Goal: Task Accomplishment & Management: Manage account settings

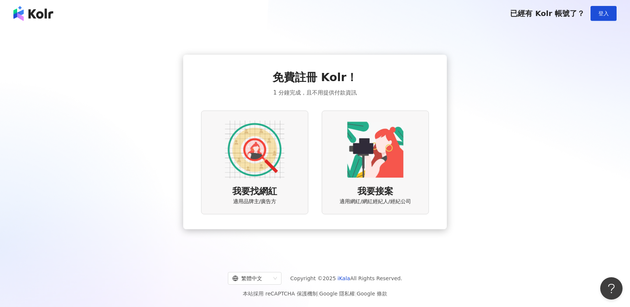
click at [212, 151] on div "我要找網紅 適用品牌主/廣告方" at bounding box center [254, 163] width 107 height 104
click at [271, 168] on img at bounding box center [255, 150] width 60 height 60
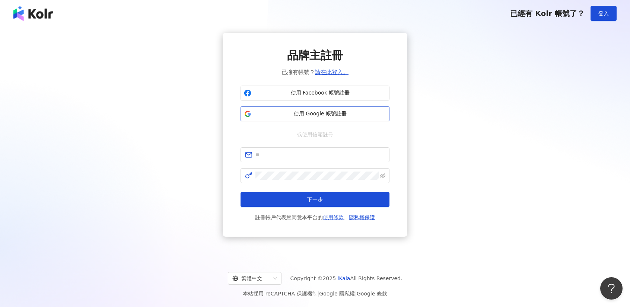
click at [328, 112] on span "使用 Google 帳號註冊" at bounding box center [320, 113] width 132 height 7
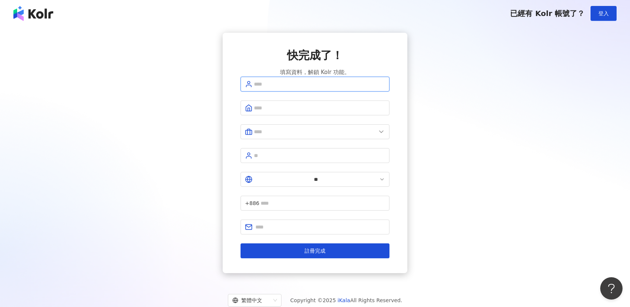
click at [279, 88] on input "text" at bounding box center [319, 84] width 131 height 8
type input "*"
type input "**"
click at [329, 112] on input "text" at bounding box center [319, 108] width 131 height 8
type input "********"
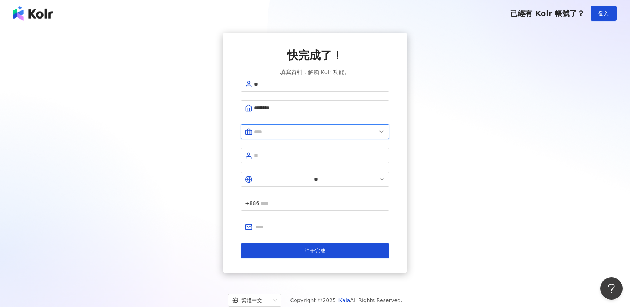
click at [316, 133] on input "text" at bounding box center [315, 132] width 122 height 8
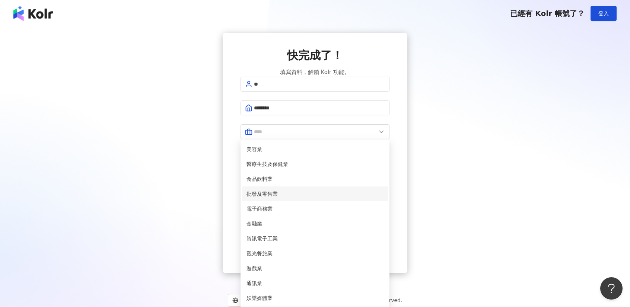
click at [298, 197] on span "批發及零售業" at bounding box center [314, 194] width 137 height 8
type input "******"
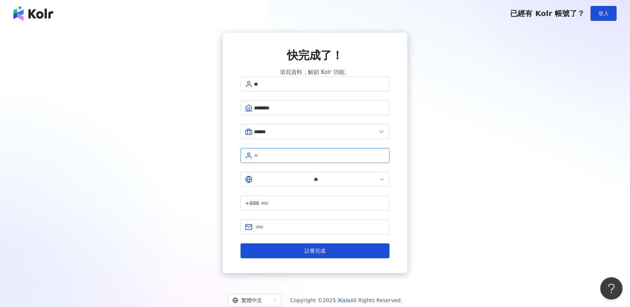
click at [285, 158] on input "text" at bounding box center [319, 155] width 131 height 8
type input "****"
click at [357, 199] on input "text" at bounding box center [323, 203] width 124 height 8
type input "**********"
click at [313, 223] on input "text" at bounding box center [320, 227] width 130 height 8
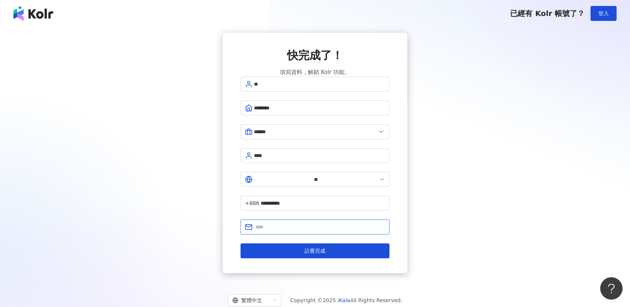
type input "**********"
click at [482, 188] on div "**********" at bounding box center [315, 153] width 612 height 240
click at [103, 57] on div "**********" at bounding box center [315, 153] width 612 height 240
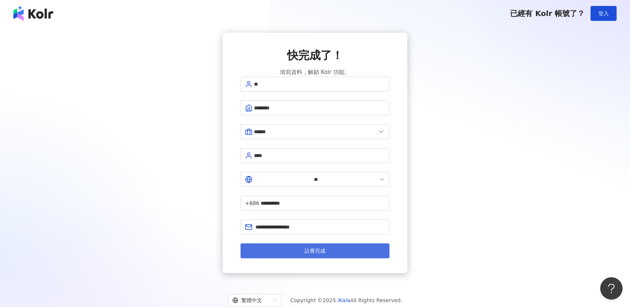
click at [319, 248] on span "註冊完成" at bounding box center [314, 251] width 21 height 6
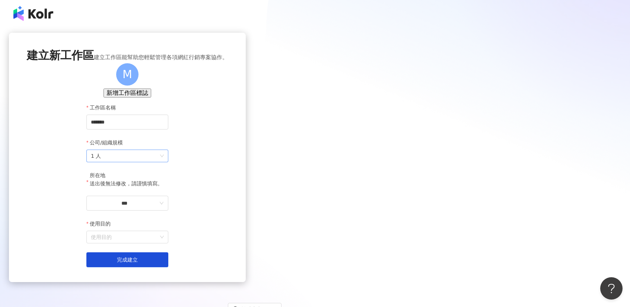
click at [164, 162] on span "1 人" at bounding box center [127, 156] width 73 height 12
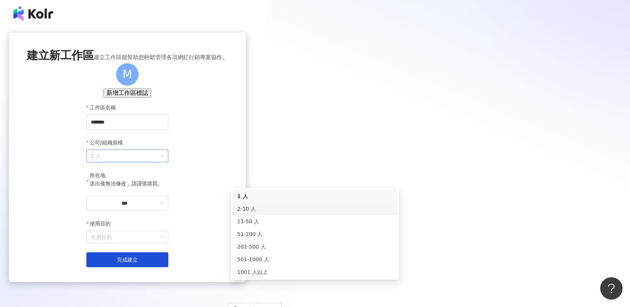
click at [301, 211] on div "2-10 人" at bounding box center [315, 209] width 156 height 8
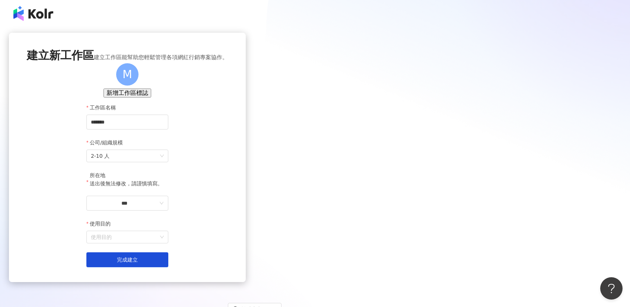
click at [75, 211] on div "建立新工作區 建立工作區能幫助您輕鬆管理各項網紅行銷專案協作。 M 新增工作區標誌 工作區名稱 ******* 公司/組織規模 2-10 人 所在地 送出後無…" at bounding box center [127, 157] width 237 height 249
click at [158, 207] on input "***" at bounding box center [124, 203] width 67 height 8
click at [167, 189] on div "台灣" at bounding box center [161, 193] width 10 height 8
click at [164, 243] on input "使用目的" at bounding box center [127, 237] width 73 height 12
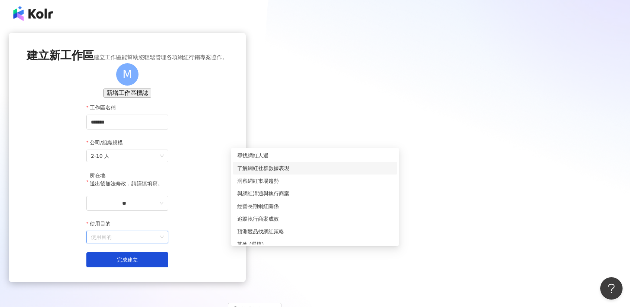
click at [298, 170] on div "了解網紅社群數據表現" at bounding box center [315, 168] width 156 height 8
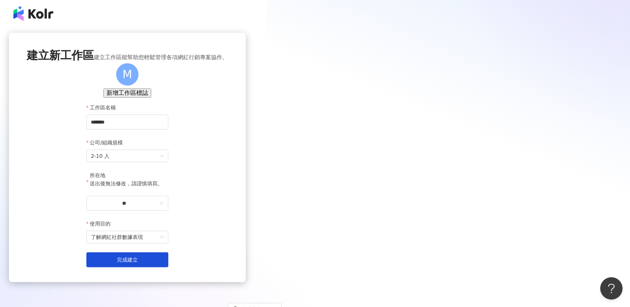
click at [246, 191] on div "建立新工作區 建立工作區能幫助您輕鬆管理各項網紅行銷專案協作。 M 新增工作區標誌 工作區名稱 ******* 公司/組織規模 2-10 人 所在地 送出後無…" at bounding box center [127, 157] width 237 height 249
click at [168, 267] on button "完成建立" at bounding box center [127, 259] width 82 height 15
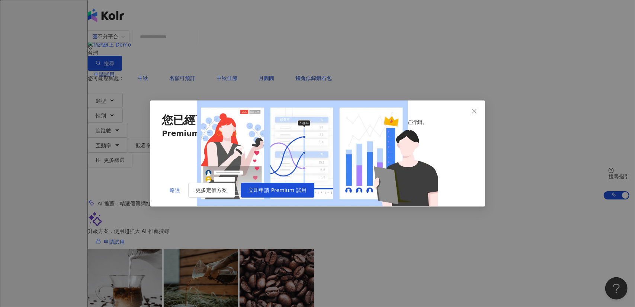
click at [172, 193] on span "略過" at bounding box center [175, 190] width 10 height 6
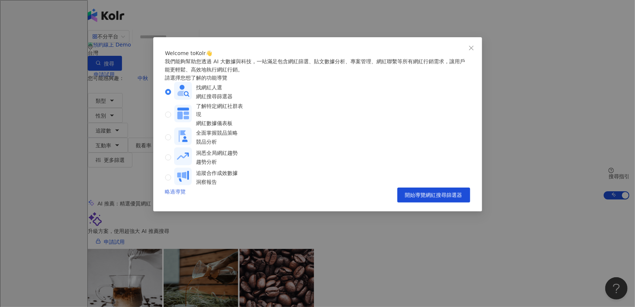
click at [176, 202] on link "略過導覽" at bounding box center [175, 195] width 21 height 15
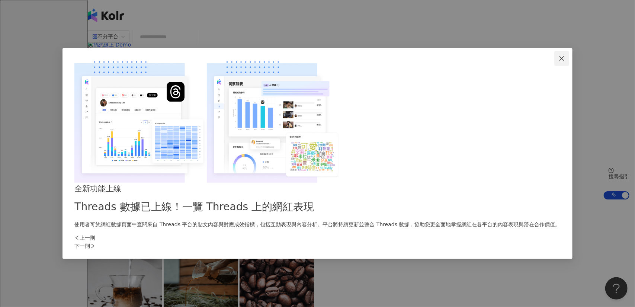
click at [559, 61] on icon "close" at bounding box center [562, 58] width 6 height 6
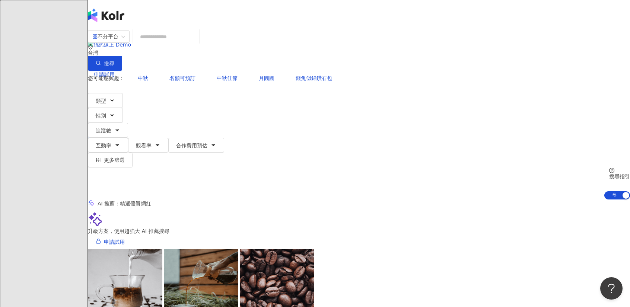
click at [197, 36] on div "不分平台 台灣 搜尋" at bounding box center [359, 50] width 542 height 41
click at [196, 44] on input "search" at bounding box center [166, 37] width 60 height 14
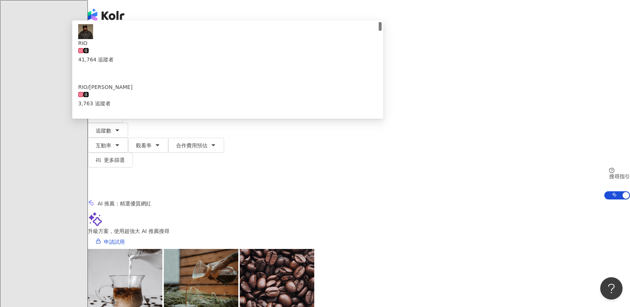
type input "*"
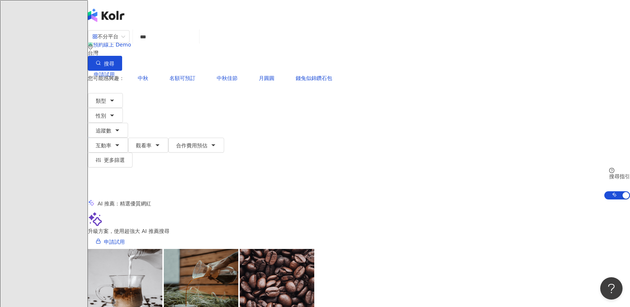
type input "**"
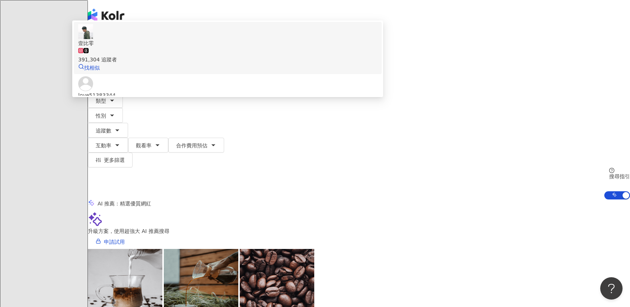
click at [346, 64] on div "391,304 追蹤者" at bounding box center [227, 55] width 299 height 16
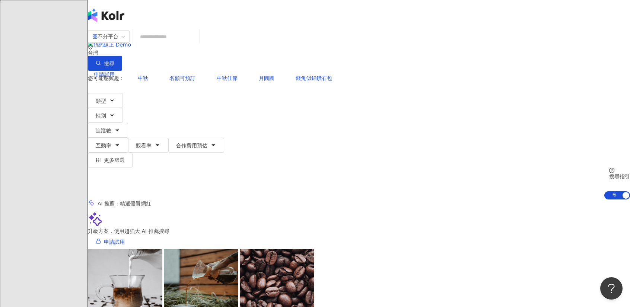
click at [196, 41] on input "search" at bounding box center [166, 37] width 60 height 14
type input "*"
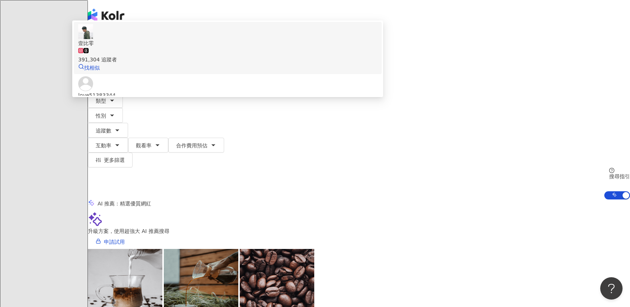
click at [336, 47] on span "壹比零" at bounding box center [227, 43] width 299 height 8
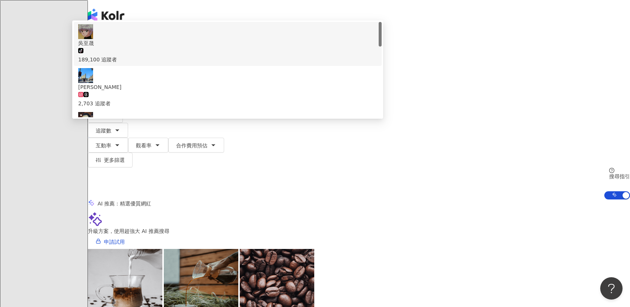
drag, startPoint x: 216, startPoint y: 44, endPoint x: 158, endPoint y: 41, distance: 58.1
click at [158, 41] on div "不分平台 ** 台灣 搜尋 730333d5-5b33-4bb0-bf28-2d910c694e2b c6fa2fd0-f395-4b62-b90d-af7c…" at bounding box center [359, 50] width 542 height 41
paste input "*****"
type input "*******"
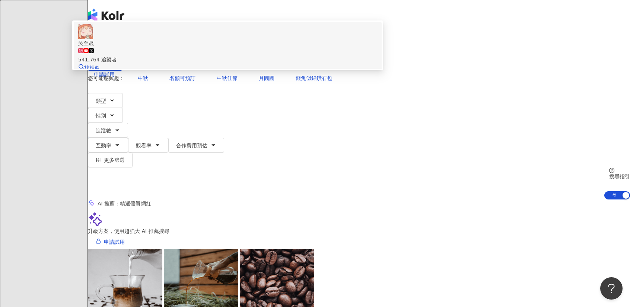
click at [337, 72] on div "吳至晟 541,764 追蹤者 找相似" at bounding box center [227, 48] width 299 height 48
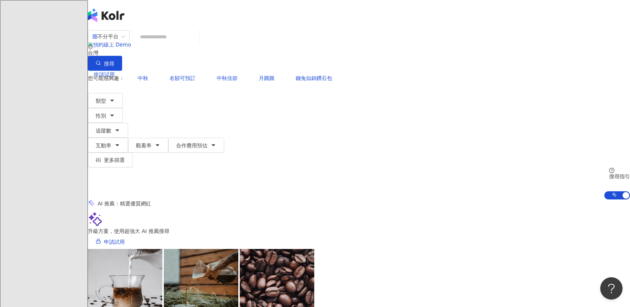
click at [196, 44] on input "search" at bounding box center [166, 37] width 60 height 14
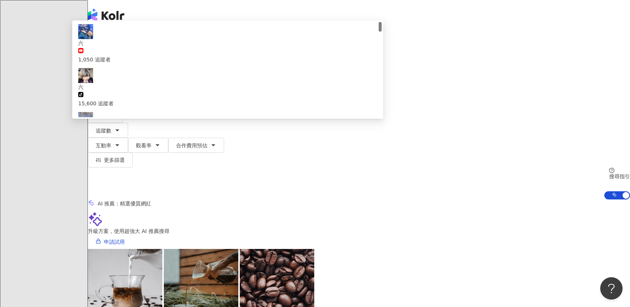
type input "**"
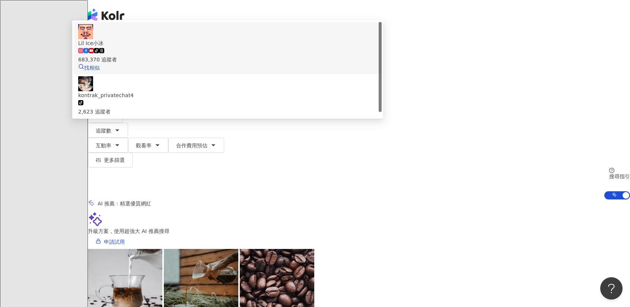
click at [320, 64] on div "tiktok-icon 683,370 追蹤者" at bounding box center [227, 55] width 299 height 16
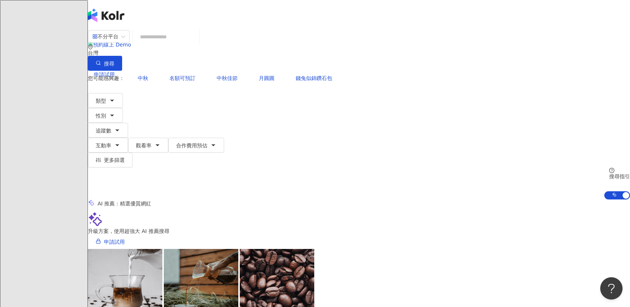
click at [118, 42] on div "不分平台" at bounding box center [105, 37] width 26 height 12
click at [167, 74] on div "Instagram" at bounding box center [159, 77] width 37 height 8
click at [123, 93] on button "類型" at bounding box center [105, 100] width 35 height 15
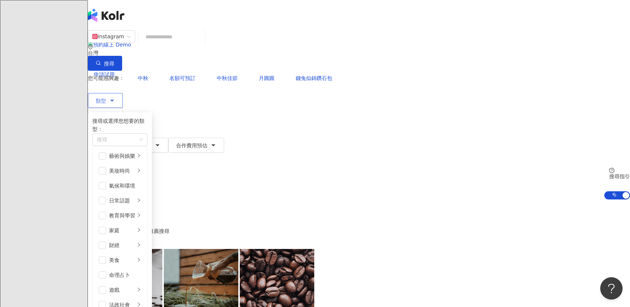
scroll to position [258, 0]
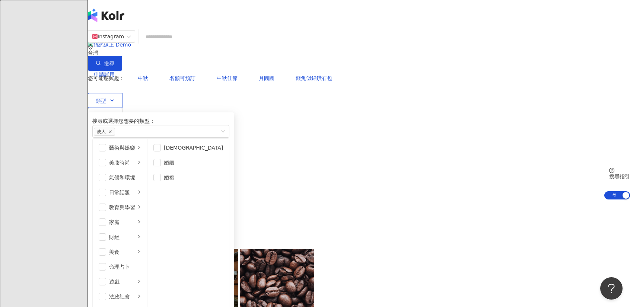
scroll to position [152, 0]
click at [106, 278] on span "button" at bounding box center [102, 281] width 7 height 7
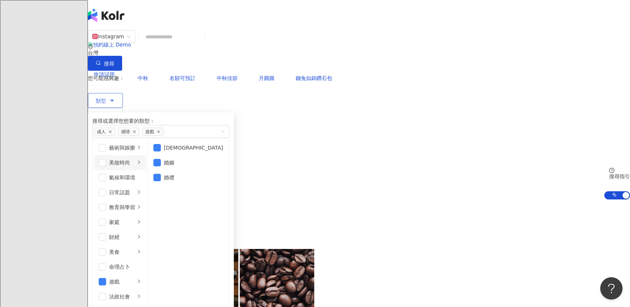
click at [135, 163] on div "美妝時尚" at bounding box center [122, 163] width 26 height 8
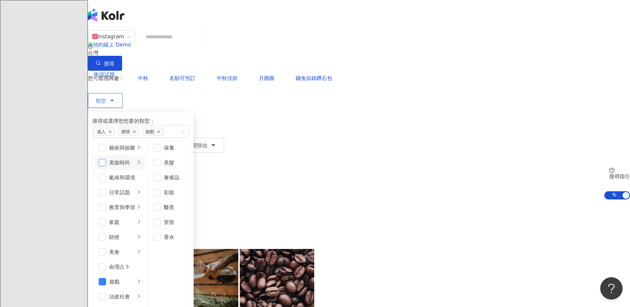
click at [106, 163] on span "button" at bounding box center [102, 162] width 7 height 7
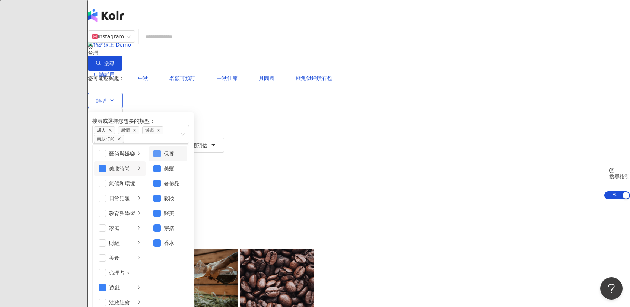
click at [161, 150] on span "button" at bounding box center [156, 153] width 7 height 7
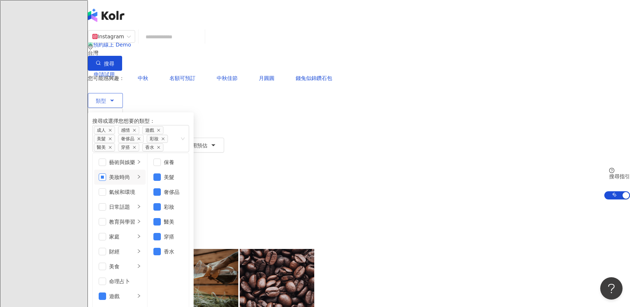
click at [106, 173] on span "button" at bounding box center [102, 176] width 7 height 7
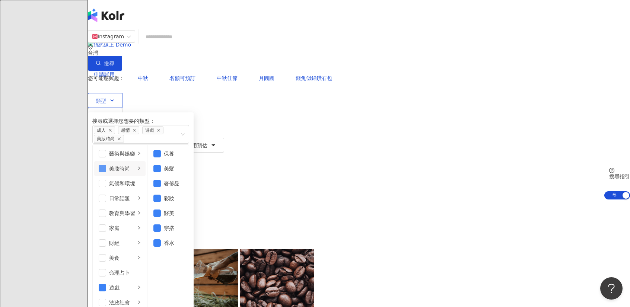
click at [106, 165] on span "button" at bounding box center [102, 168] width 7 height 7
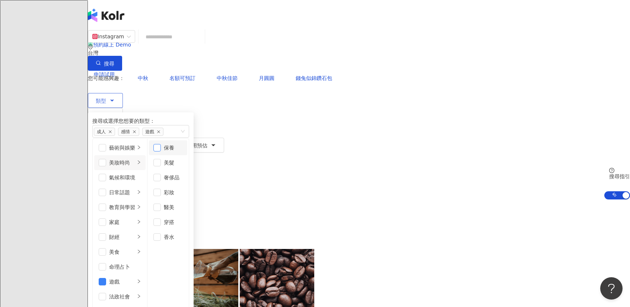
click at [161, 146] on span "button" at bounding box center [156, 147] width 7 height 7
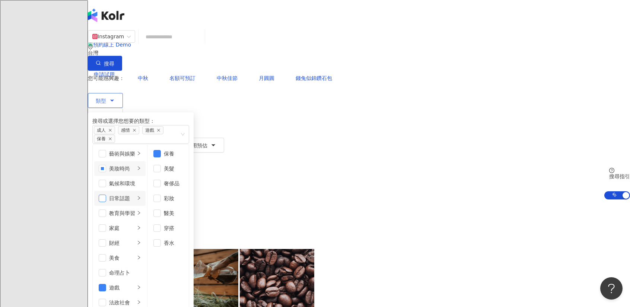
click at [106, 195] on span "button" at bounding box center [102, 198] width 7 height 7
click at [106, 196] on span "button" at bounding box center [102, 198] width 7 height 7
click at [135, 194] on div "日常話題" at bounding box center [122, 198] width 26 height 8
click at [141, 196] on icon "right" at bounding box center [139, 198] width 4 height 4
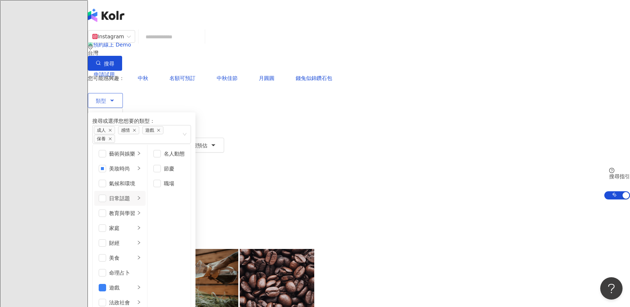
click at [161, 254] on span "button" at bounding box center [156, 257] width 7 height 7
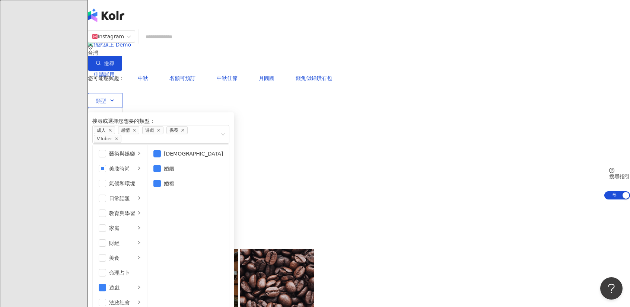
scroll to position [0, 0]
click at [161, 150] on span "button" at bounding box center [156, 153] width 7 height 7
click at [227, 146] on li "LGBT" at bounding box center [188, 153] width 79 height 15
click at [229, 117] on div "搜尋或選擇您想要的類型：" at bounding box center [160, 121] width 137 height 8
click at [123, 108] on button "性別" at bounding box center [105, 115] width 35 height 15
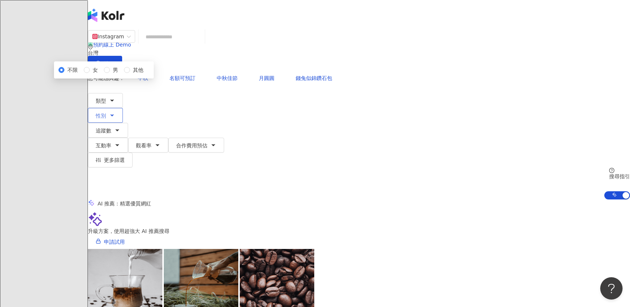
click at [123, 108] on button "性別" at bounding box center [105, 115] width 35 height 15
click at [128, 123] on button "追蹤數" at bounding box center [108, 130] width 40 height 15
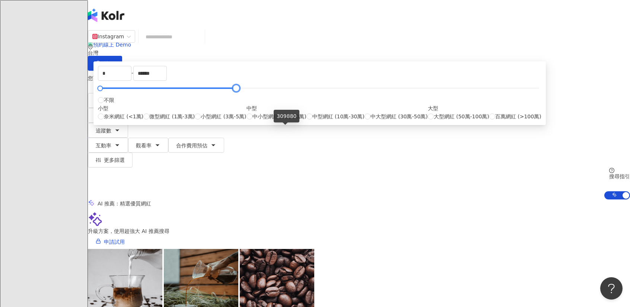
type input "******"
drag, startPoint x: 415, startPoint y: 128, endPoint x: 281, endPoint y: 124, distance: 133.3
click at [281, 121] on div "* - ****** 不限 小型 奈米網紅 (<1萬) 微型網紅 (1萬-3萬) 小型網紅 (3萬-5萬) 中型 中小型網紅 (5萬-10萬) 中型網紅 (1…" at bounding box center [319, 93] width 443 height 55
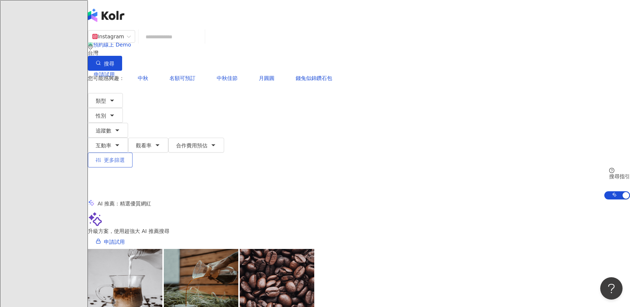
click at [125, 157] on span "更多篩選" at bounding box center [114, 160] width 21 height 6
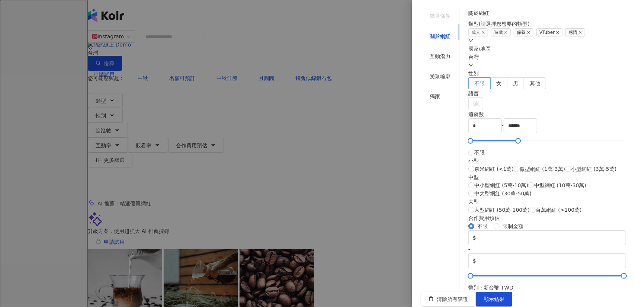
click at [615, 292] on div "清除所有篩選 顯示結果" at bounding box center [523, 299] width 205 height 15
click at [505, 296] on span "顯示結果" at bounding box center [494, 299] width 21 height 6
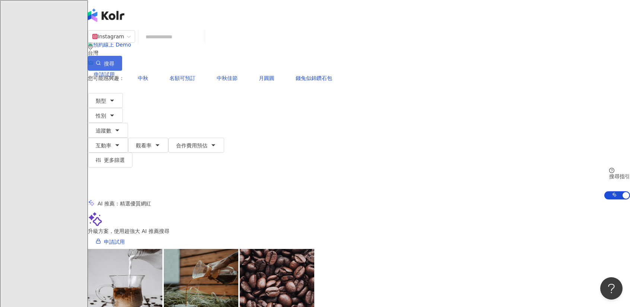
click at [122, 56] on button "搜尋" at bounding box center [105, 63] width 34 height 15
click at [202, 43] on input "search" at bounding box center [171, 37] width 60 height 14
paste input "******"
type input "******"
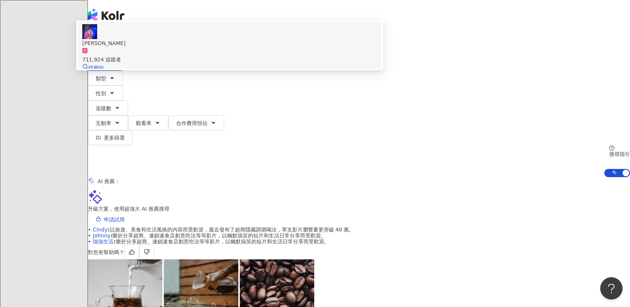
click at [269, 64] on div "711,924 追蹤者" at bounding box center [229, 55] width 295 height 16
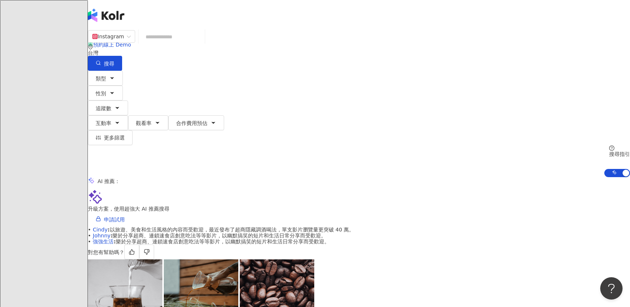
click at [202, 39] on input "search" at bounding box center [171, 37] width 60 height 14
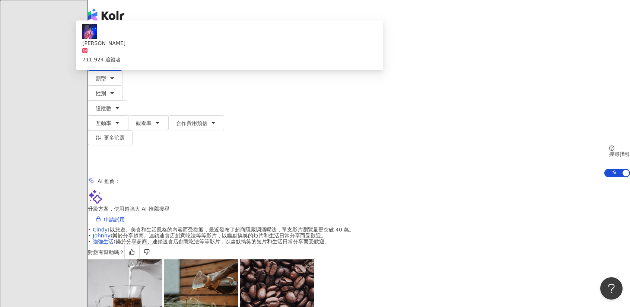
type input "*"
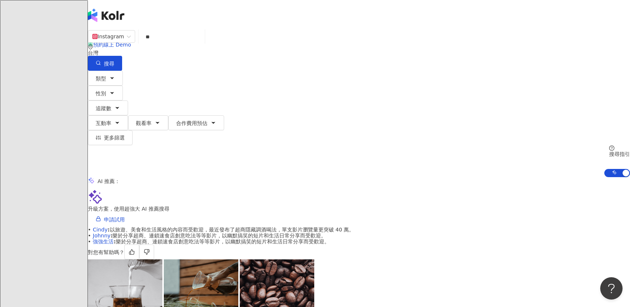
type input "**"
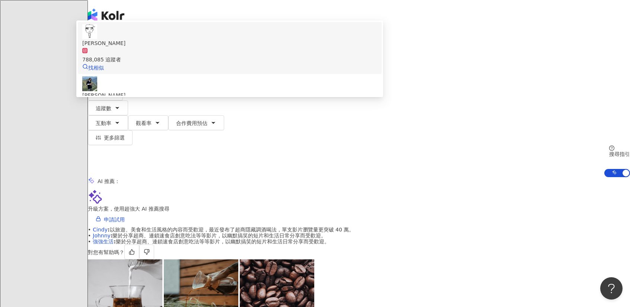
click at [258, 64] on div "788,085 追蹤者" at bounding box center [229, 59] width 295 height 8
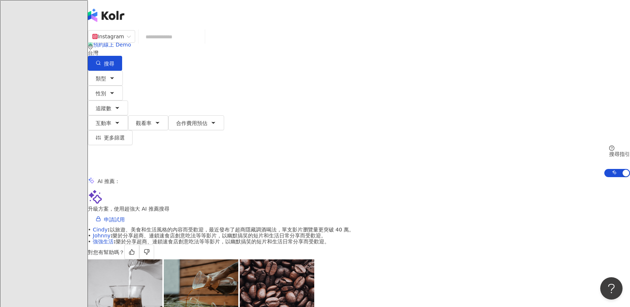
click at [202, 42] on input "search" at bounding box center [171, 37] width 60 height 14
paste input "**********"
type input "**********"
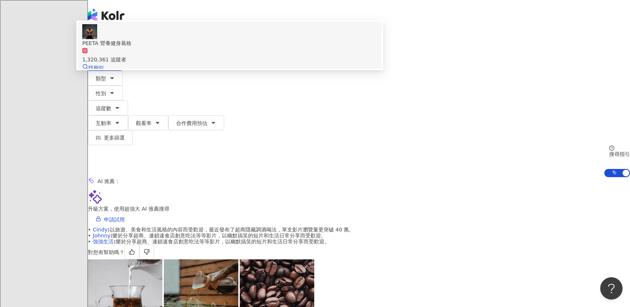
click at [266, 64] on div "1,320,361 追蹤者" at bounding box center [229, 55] width 295 height 16
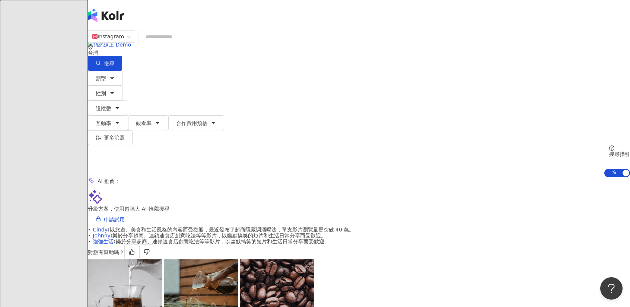
click at [202, 42] on input "search" at bounding box center [171, 37] width 60 height 14
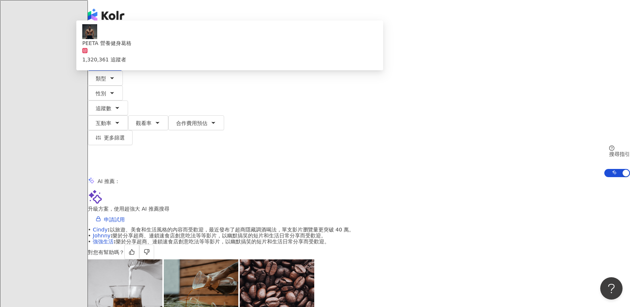
type input "**"
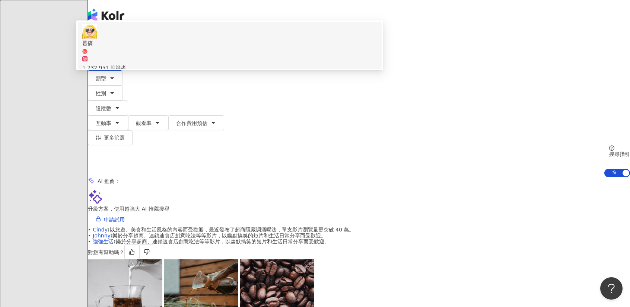
click at [270, 54] on span "囂搞" at bounding box center [229, 46] width 295 height 15
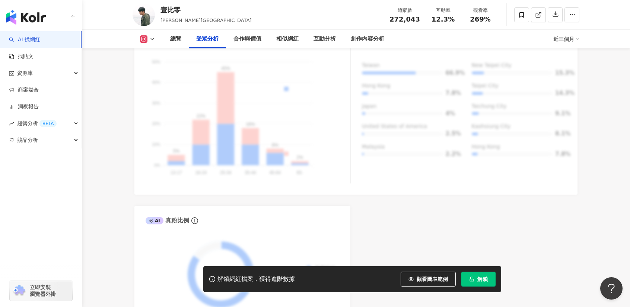
scroll to position [558, 0]
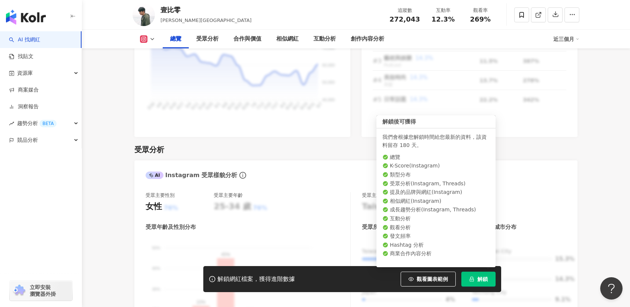
click at [491, 279] on button "解鎖" at bounding box center [478, 279] width 34 height 15
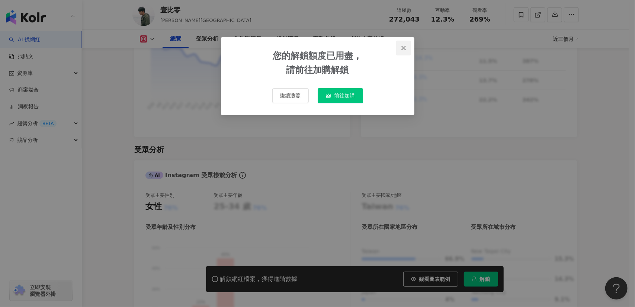
click at [403, 47] on icon "close" at bounding box center [404, 48] width 6 height 6
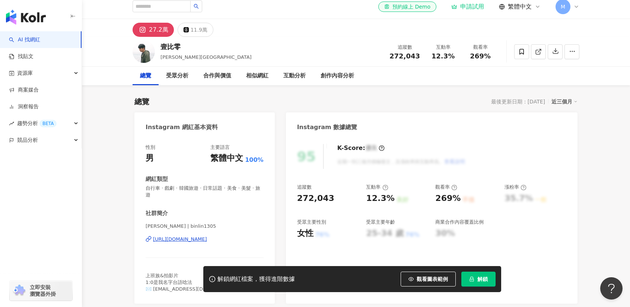
scroll to position [0, 0]
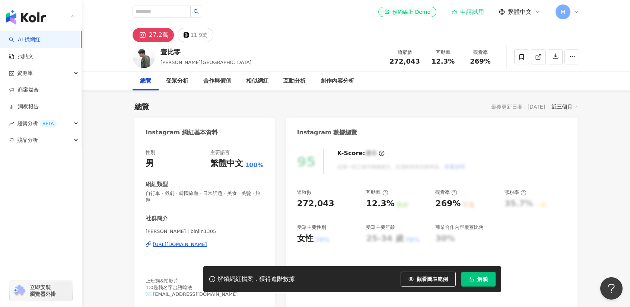
click at [474, 13] on div "申請試用" at bounding box center [467, 11] width 33 height 7
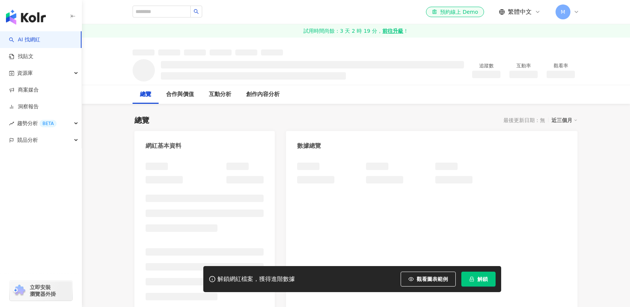
click at [469, 277] on icon "lock" at bounding box center [471, 279] width 5 height 5
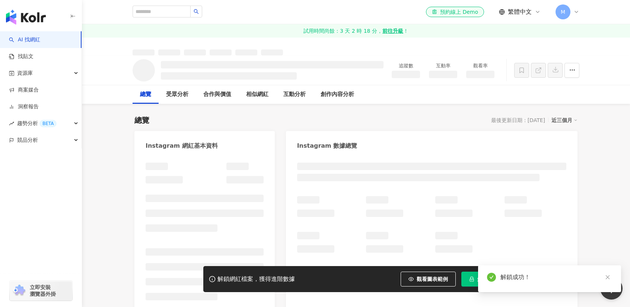
click at [607, 278] on icon "close" at bounding box center [607, 277] width 4 height 4
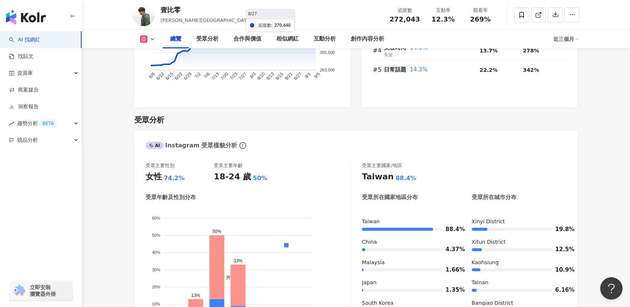
scroll to position [415, 0]
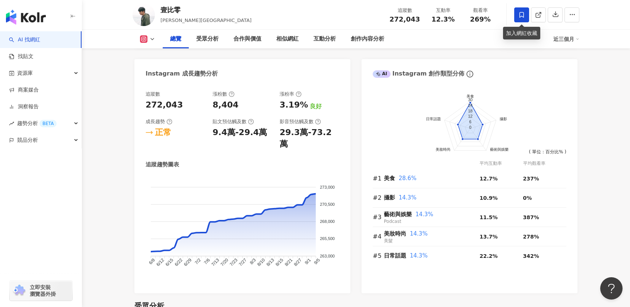
click at [520, 17] on icon at bounding box center [521, 15] width 7 height 7
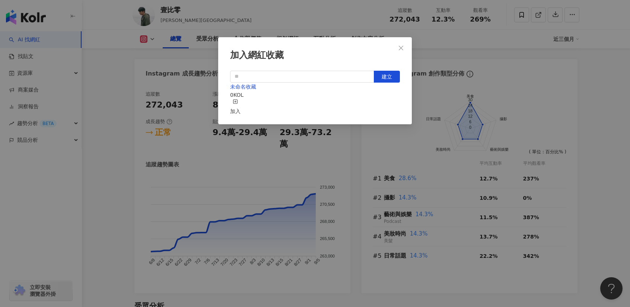
click at [240, 103] on div "加入" at bounding box center [235, 107] width 10 height 16
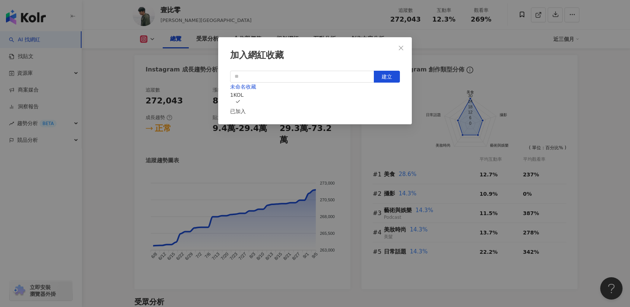
drag, startPoint x: 401, startPoint y: 50, endPoint x: 370, endPoint y: 52, distance: 30.9
click at [401, 50] on icon "close" at bounding box center [401, 48] width 6 height 6
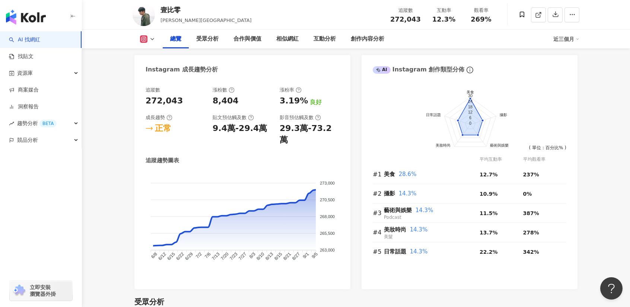
scroll to position [0, 0]
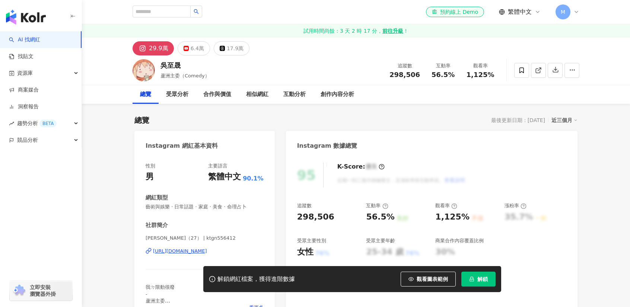
click at [489, 283] on button "解鎖" at bounding box center [478, 279] width 34 height 15
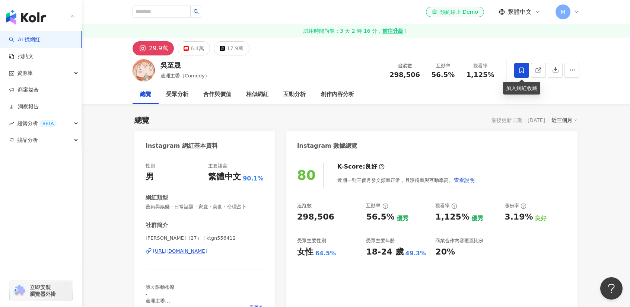
click at [521, 69] on icon at bounding box center [521, 70] width 7 height 7
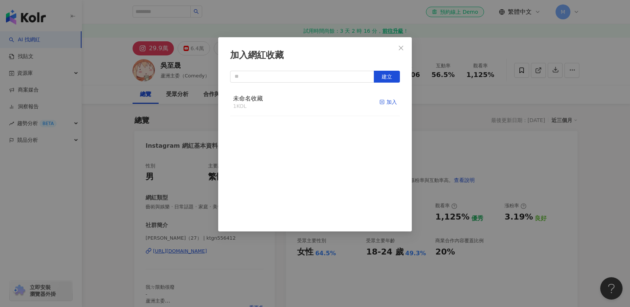
click at [384, 99] on div "加入" at bounding box center [387, 102] width 17 height 8
click at [404, 50] on button "Close" at bounding box center [400, 48] width 15 height 15
click at [402, 46] on div "加入網紅收藏 建立 未命名收藏 2 KOL 已加入" at bounding box center [315, 153] width 630 height 307
click at [400, 48] on div "加入網紅收藏 建立 未命名收藏 2 KOL 已加入" at bounding box center [315, 153] width 630 height 307
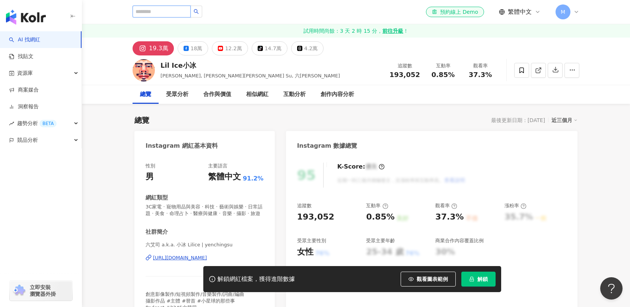
click at [179, 13] on input "search" at bounding box center [162, 12] width 58 height 12
type input "*"
type input "****"
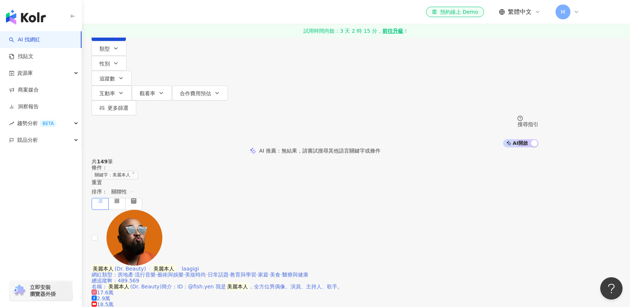
click at [115, 265] on mark "美麗本人" at bounding box center [103, 269] width 23 height 8
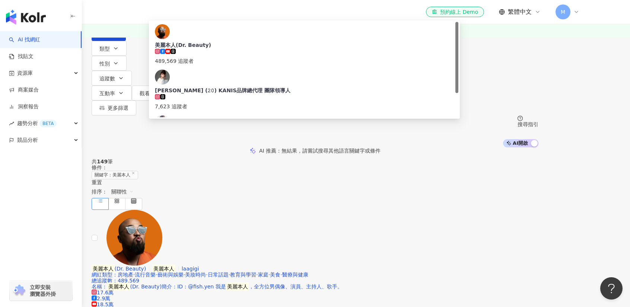
drag, startPoint x: 232, startPoint y: 64, endPoint x: 120, endPoint y: 57, distance: 111.5
click at [120, 57] on div "不分平台 **** 台灣 搜尋 99aa3da2-a73d-4344-b35e-05fb9b327cdb 美麗本人(Dr. Beauty) 489,569 追…" at bounding box center [315, 73] width 476 height 147
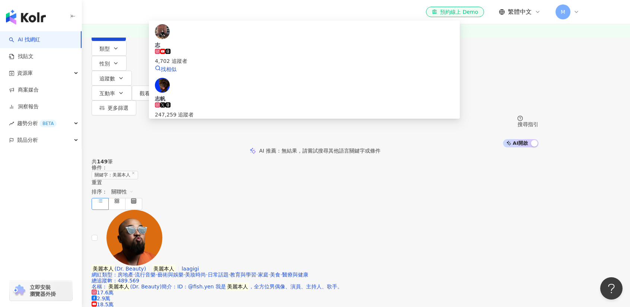
type input "**"
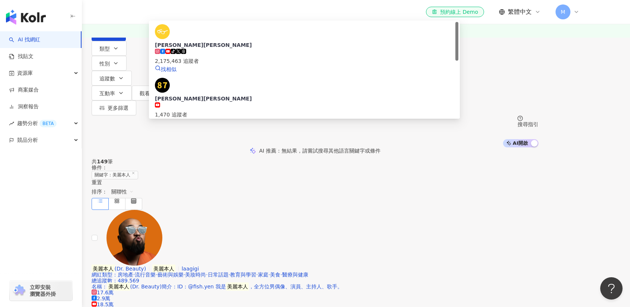
click at [181, 56] on span at bounding box center [178, 53] width 5 height 6
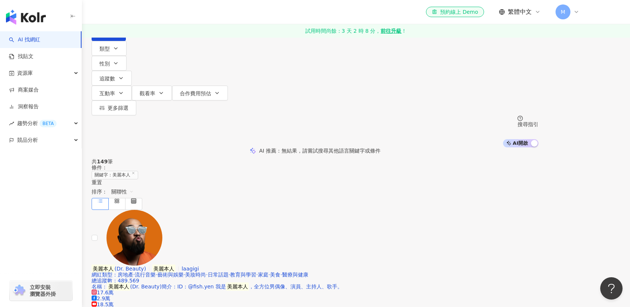
drag, startPoint x: 269, startPoint y: 67, endPoint x: 273, endPoint y: 69, distance: 4.0
click at [269, 41] on div "不分平台 台灣 搜尋 445bfd9d-4f7a-4635-a80f-e2a31cb6c9ac 志祺七七 tiktok-icon 2,175,463 追蹤者 …" at bounding box center [315, 20] width 447 height 41
click at [200, 14] on input "search" at bounding box center [170, 7] width 60 height 14
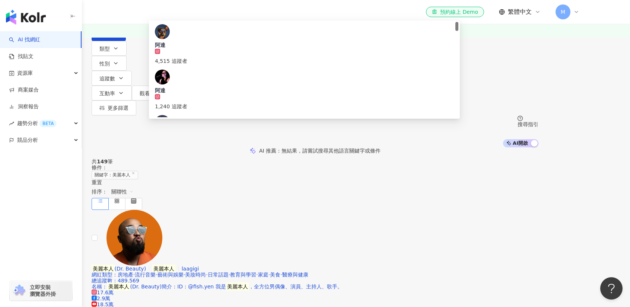
type input "*"
type input "***"
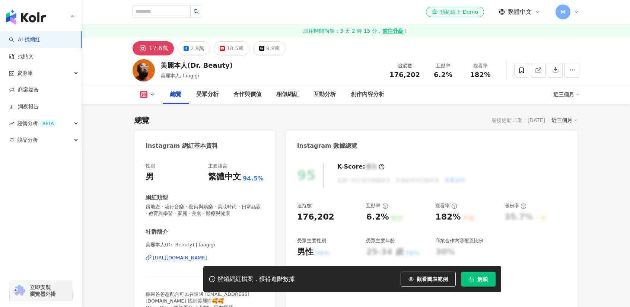
scroll to position [186, 0]
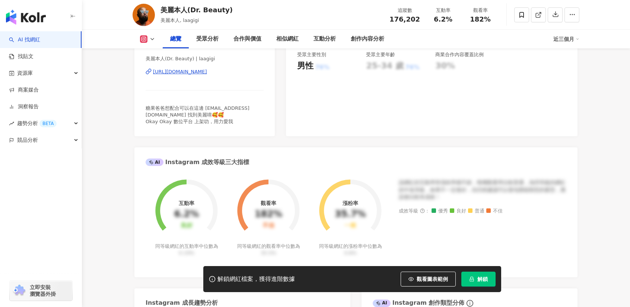
click at [138, 12] on img at bounding box center [144, 15] width 22 height 22
type input "*"
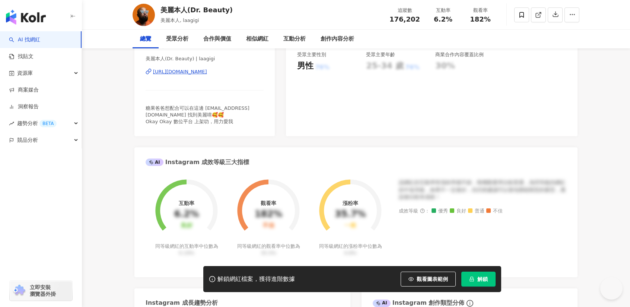
scroll to position [0, 0]
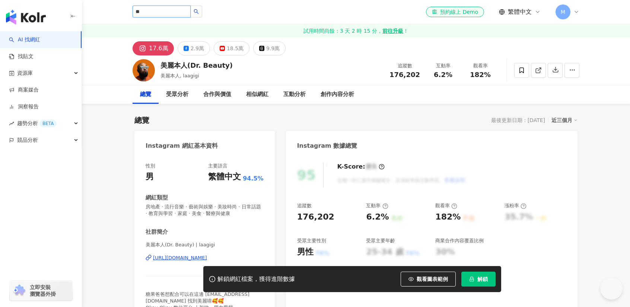
type input "*"
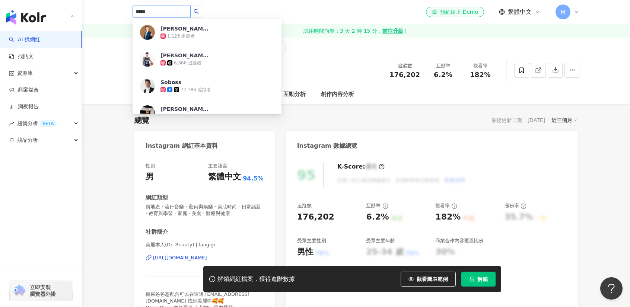
type input "***"
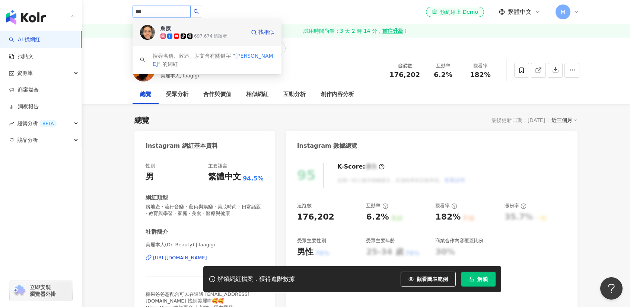
click at [147, 37] on img at bounding box center [147, 32] width 15 height 15
click at [389, 117] on div "總覽 最後更新日期：2025/9/4 近三個月" at bounding box center [355, 120] width 443 height 10
click at [319, 64] on div "美麗本人(Dr. Beauty) 美麗本人, laagigi 追蹤數 176,202 互動率 6.2% 觀看率 182%" at bounding box center [356, 69] width 476 height 29
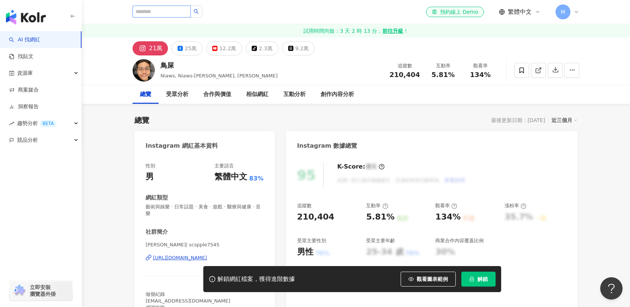
click at [188, 11] on input "search" at bounding box center [162, 12] width 58 height 12
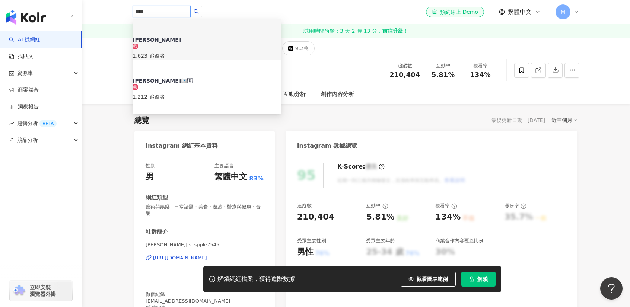
type input "***"
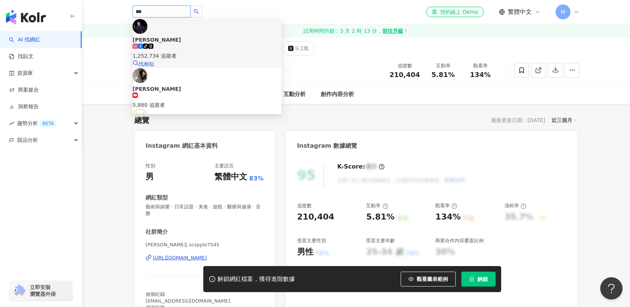
click at [193, 41] on div "李玉璽 tiktok-icon 1,252,734 追蹤者 找相似" at bounding box center [207, 43] width 149 height 49
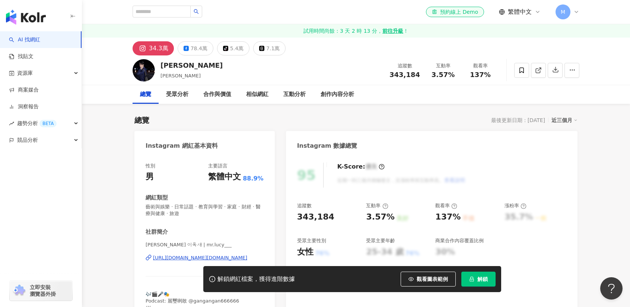
click at [183, 260] on div "[URL][DOMAIN_NAME][DOMAIN_NAME]" at bounding box center [200, 258] width 94 height 7
click at [179, 16] on input "search" at bounding box center [162, 12] width 58 height 12
click at [179, 12] on input "search" at bounding box center [162, 12] width 58 height 12
type input "**"
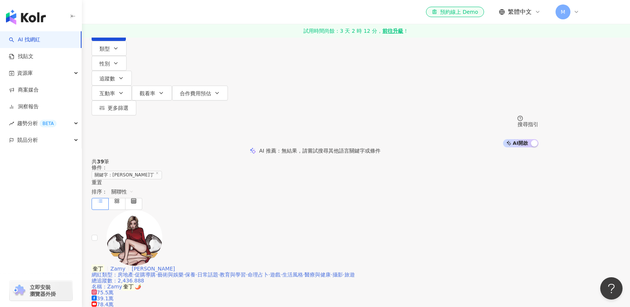
drag, startPoint x: 291, startPoint y: 195, endPoint x: 348, endPoint y: 177, distance: 60.5
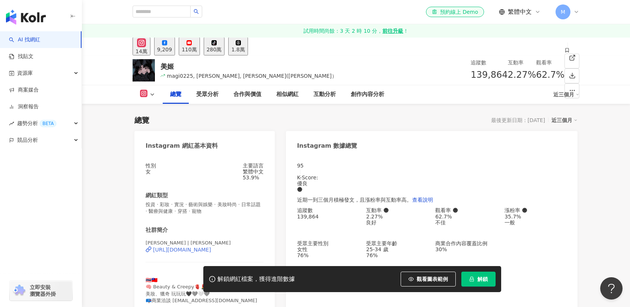
scroll to position [7, 0]
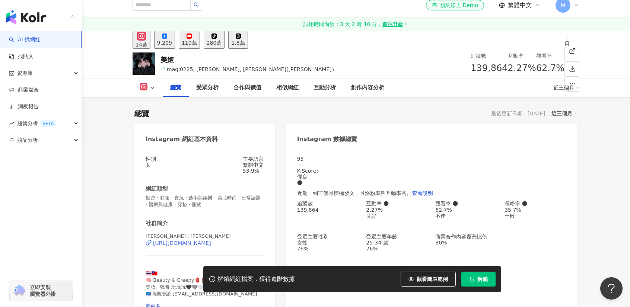
click at [187, 246] on div "[URL][DOMAIN_NAME]" at bounding box center [182, 243] width 58 height 6
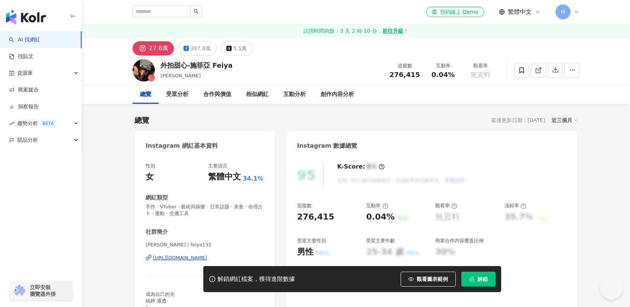
scroll to position [186, 0]
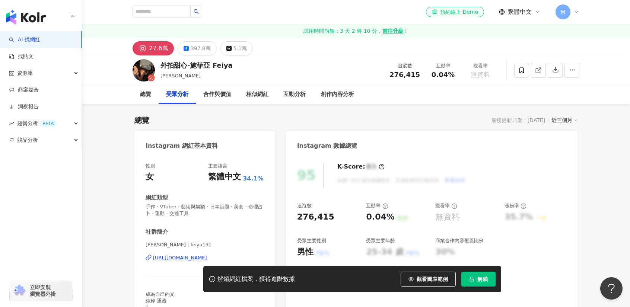
scroll to position [0, 0]
click at [185, 259] on div "https://www.instagram.com/feiya131/" at bounding box center [180, 258] width 54 height 7
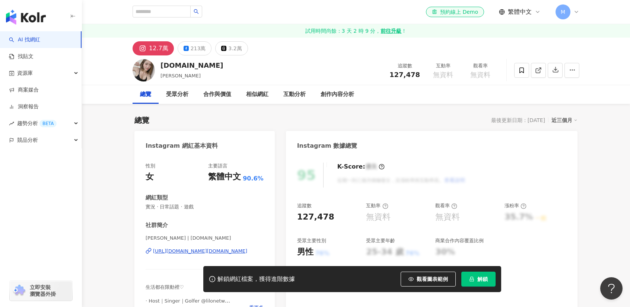
click at [207, 253] on div "https://www.instagram.com/lilone.tw/" at bounding box center [200, 251] width 94 height 7
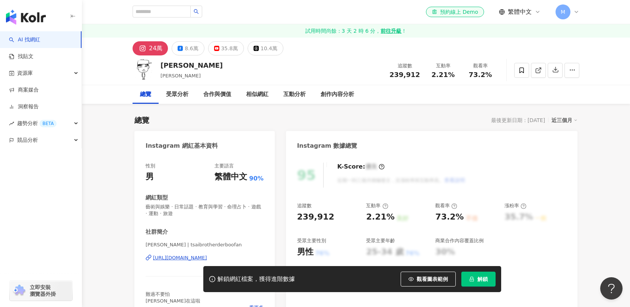
click at [190, 259] on div "https://www.instagram.com/tsaibrotherderboofan/" at bounding box center [180, 258] width 54 height 7
click at [158, 21] on div "el-icon-cs 預約線上 Demo 繁體中文 M" at bounding box center [356, 12] width 447 height 24
click at [172, 10] on input "search" at bounding box center [162, 12] width 58 height 12
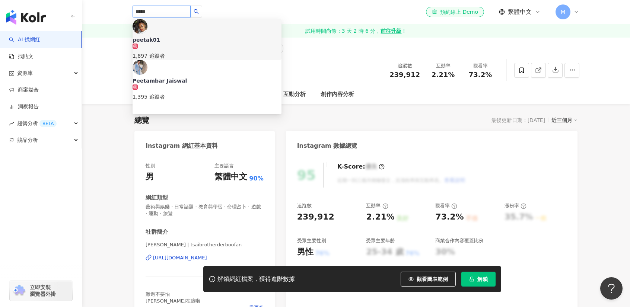
type input "*****"
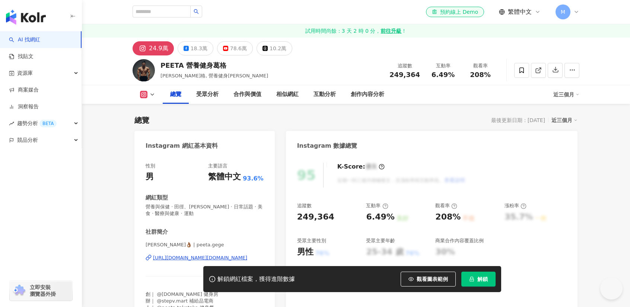
click at [478, 282] on span "解鎖" at bounding box center [482, 279] width 10 height 6
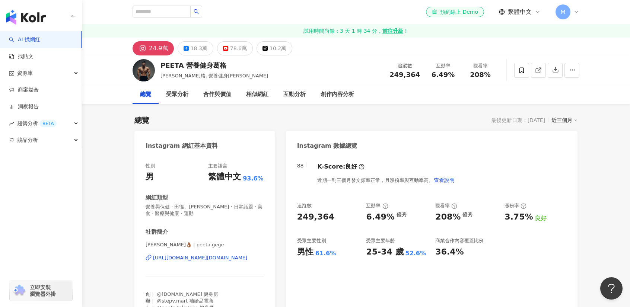
click at [206, 261] on div "[PERSON_NAME]👌🏾 | peeta.gege [URL][DOMAIN_NAME][DOMAIN_NAME]" at bounding box center [205, 264] width 118 height 44
click at [209, 259] on div "[URL][DOMAIN_NAME][DOMAIN_NAME]" at bounding box center [200, 258] width 94 height 7
click at [521, 70] on icon at bounding box center [521, 70] width 7 height 7
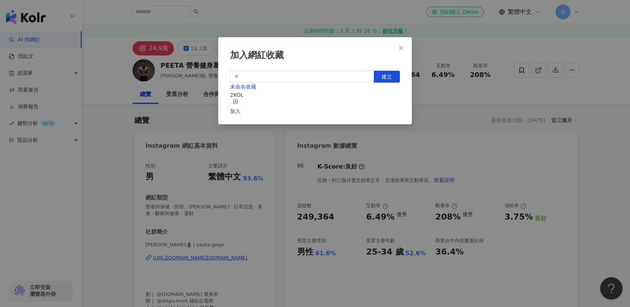
click at [240, 100] on div "加入" at bounding box center [235, 107] width 10 height 16
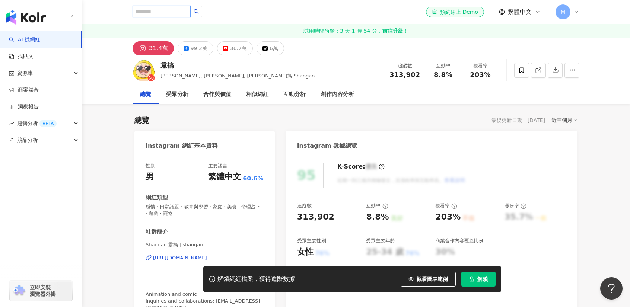
drag, startPoint x: 163, startPoint y: 6, endPoint x: 165, endPoint y: 10, distance: 4.2
click at [165, 10] on input "search" at bounding box center [162, 12] width 58 height 12
type input "**"
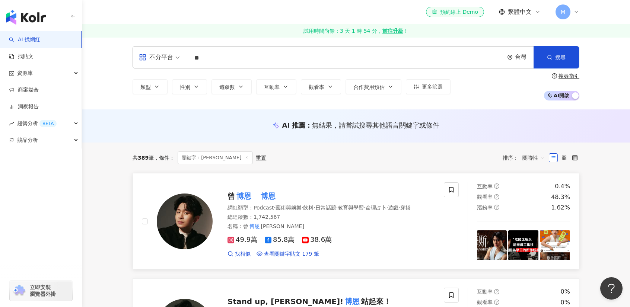
click at [268, 193] on mark "博恩" at bounding box center [268, 196] width 18 height 12
click at [235, 58] on input "**" at bounding box center [345, 58] width 310 height 14
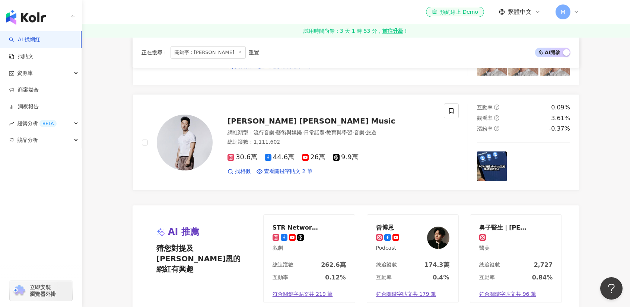
scroll to position [1489, 0]
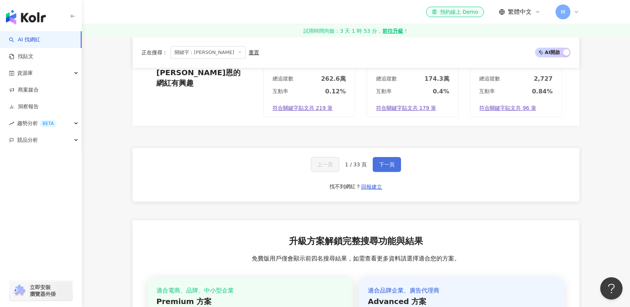
click at [392, 167] on span "下一頁" at bounding box center [387, 165] width 16 height 6
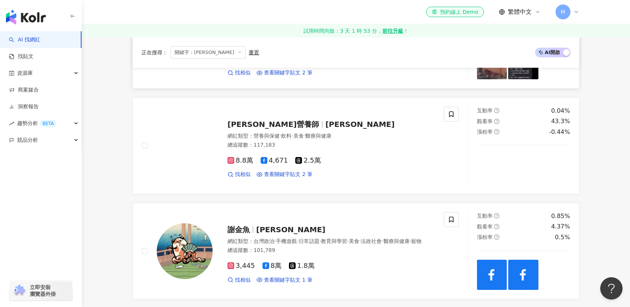
scroll to position [1303, 0]
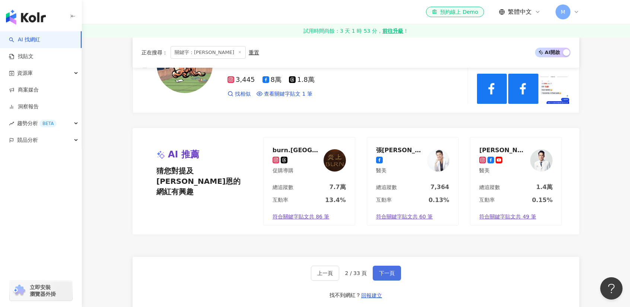
click at [385, 266] on button "下一頁" at bounding box center [387, 273] width 28 height 15
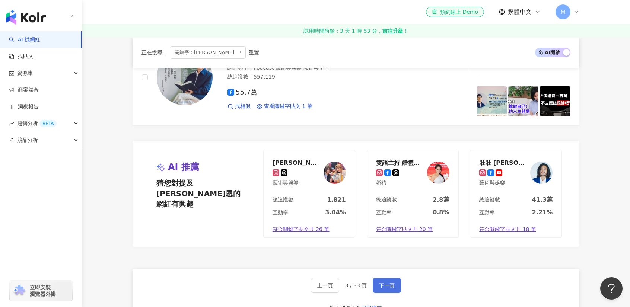
click at [387, 283] on span "下一頁" at bounding box center [387, 286] width 16 height 6
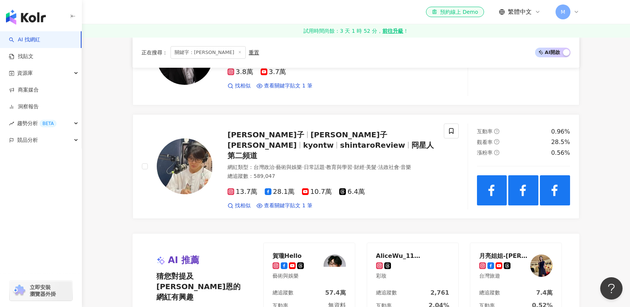
scroll to position [1489, 0]
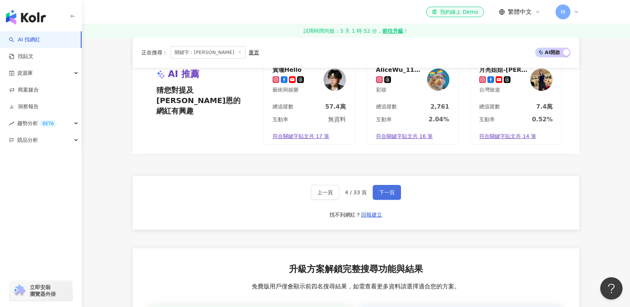
click at [383, 189] on span "下一頁" at bounding box center [387, 192] width 16 height 6
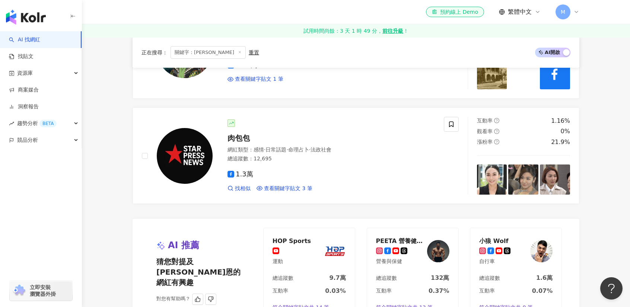
scroll to position [1303, 0]
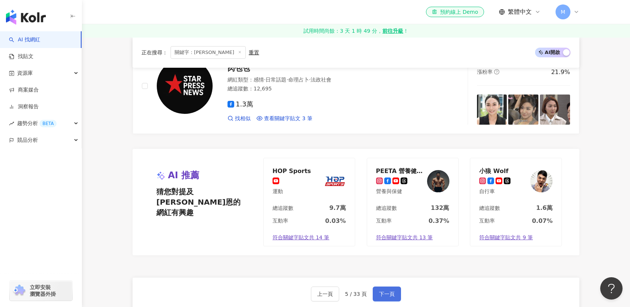
click at [379, 291] on span "下一頁" at bounding box center [387, 294] width 16 height 6
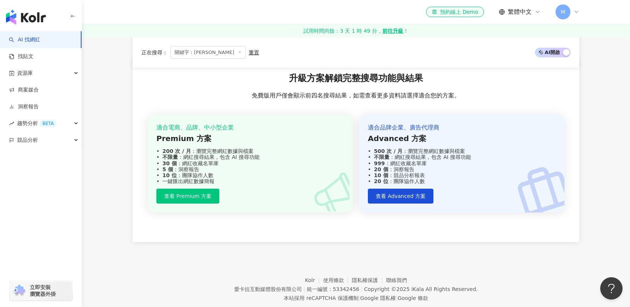
scroll to position [1414, 0]
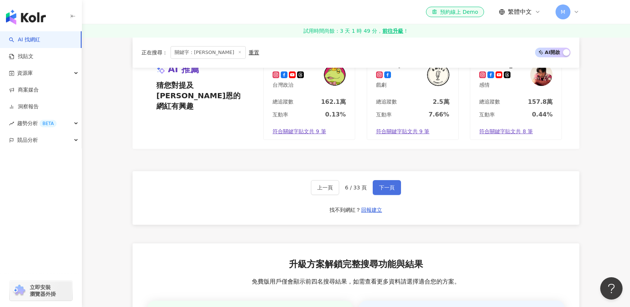
click at [393, 180] on button "下一頁" at bounding box center [387, 187] width 28 height 15
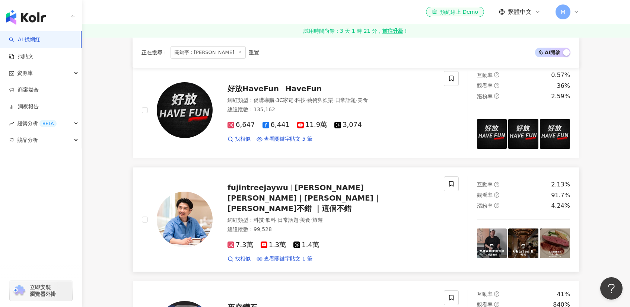
scroll to position [0, 0]
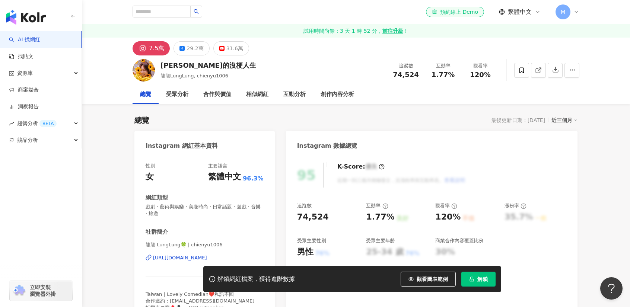
click at [207, 259] on div "[URL][DOMAIN_NAME]" at bounding box center [180, 258] width 54 height 7
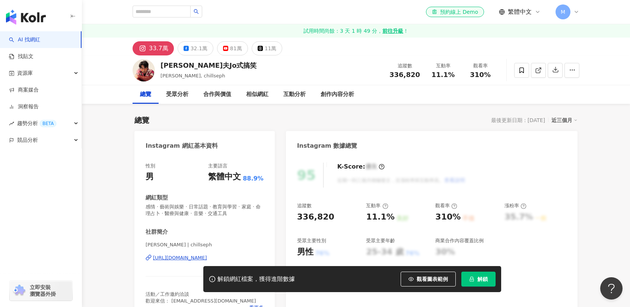
click at [192, 259] on div "[URL][DOMAIN_NAME]" at bounding box center [180, 258] width 54 height 7
click at [491, 277] on button "解鎖" at bounding box center [478, 279] width 34 height 15
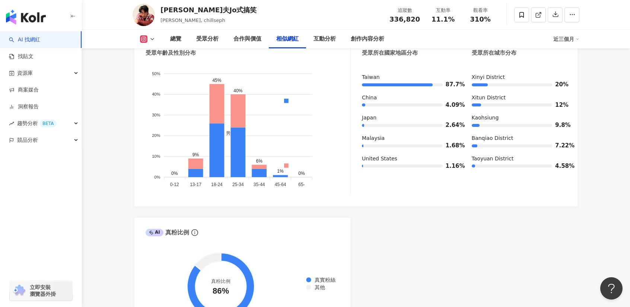
scroll to position [1303, 0]
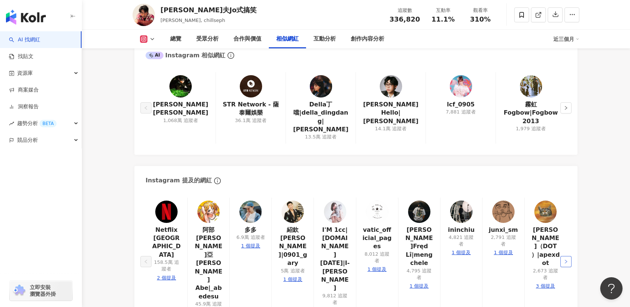
click at [566, 259] on icon "right" at bounding box center [566, 261] width 4 height 4
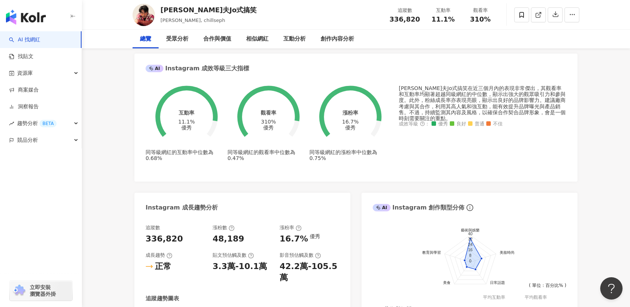
scroll to position [0, 0]
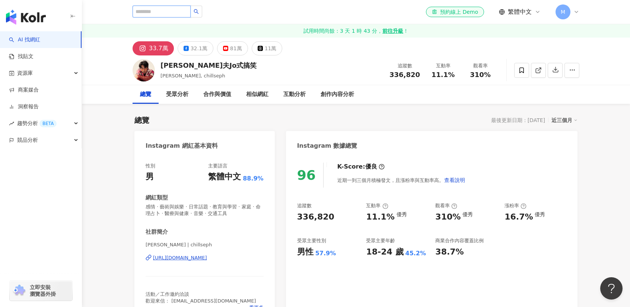
click at [162, 14] on input "search" at bounding box center [162, 12] width 58 height 12
click at [577, 12] on icon at bounding box center [576, 12] width 6 height 6
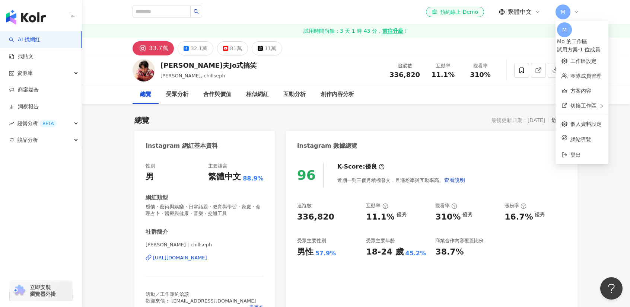
click at [604, 45] on div "試用方案 - 1 位成員" at bounding box center [582, 49] width 50 height 8
click at [579, 36] on div "M Mo 的工作區 試用方案 - 1 位成員" at bounding box center [582, 37] width 50 height 31
click at [567, 34] on span "M" at bounding box center [564, 30] width 4 height 8
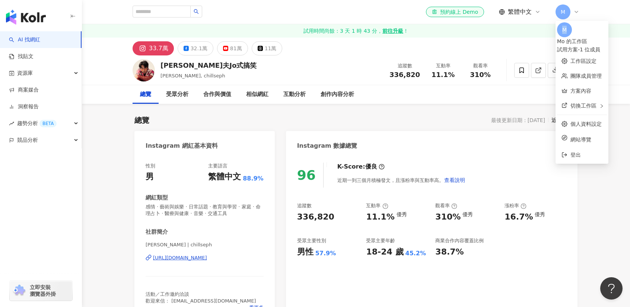
click at [567, 34] on span "M" at bounding box center [564, 30] width 4 height 8
click at [518, 72] on icon at bounding box center [521, 70] width 7 height 7
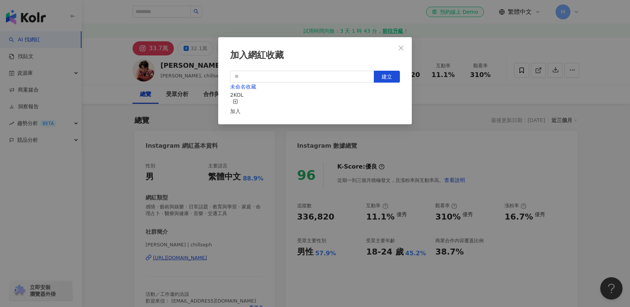
click at [296, 105] on div "未命名收藏 2 KOL 加入" at bounding box center [315, 99] width 170 height 33
click at [240, 102] on div "加入" at bounding box center [235, 107] width 10 height 16
click at [405, 51] on button "Close" at bounding box center [400, 48] width 15 height 15
click at [579, 12] on div "加入網紅收藏 建立 未命名收藏 3 KOL 已加入" at bounding box center [315, 153] width 630 height 307
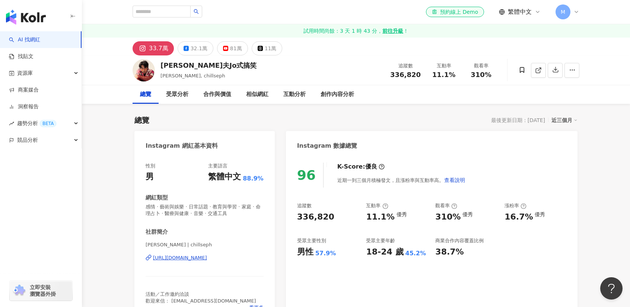
click at [562, 12] on span "M" at bounding box center [563, 12] width 4 height 8
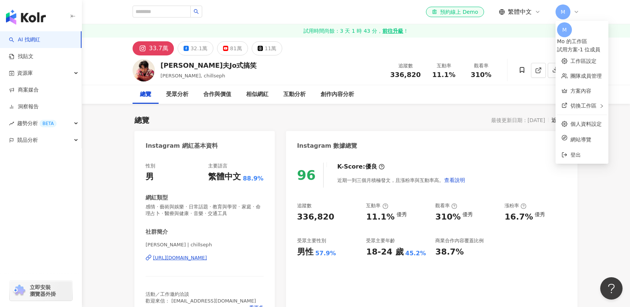
click at [567, 34] on span "M" at bounding box center [564, 30] width 4 height 8
click at [583, 58] on link "工作區設定" at bounding box center [583, 61] width 26 height 6
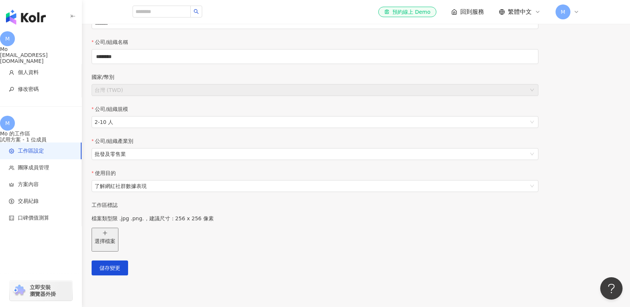
click at [29, 13] on img "button" at bounding box center [26, 17] width 40 height 15
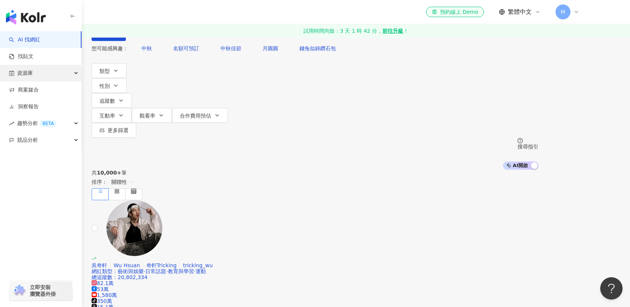
click at [70, 72] on div "資源庫" at bounding box center [41, 73] width 82 height 17
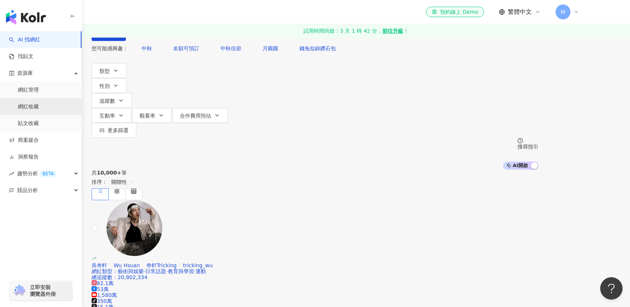
click at [28, 108] on link "網紅收藏" at bounding box center [28, 106] width 21 height 7
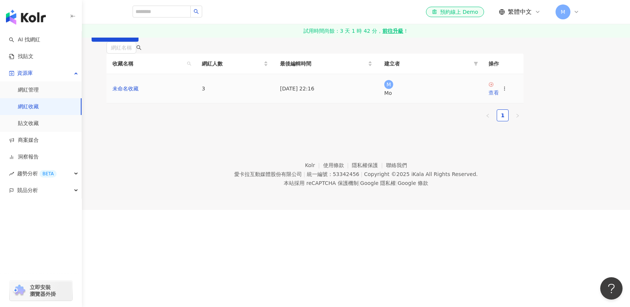
click at [499, 97] on div "查看" at bounding box center [493, 93] width 10 height 8
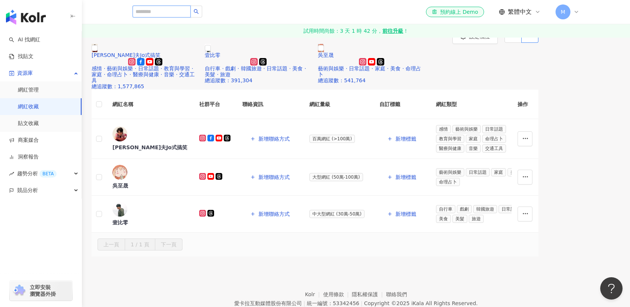
click at [178, 11] on input "search" at bounding box center [162, 12] width 58 height 12
type input "****"
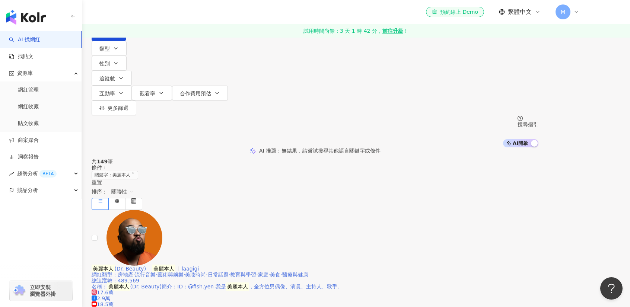
click at [162, 237] on img at bounding box center [134, 238] width 56 height 56
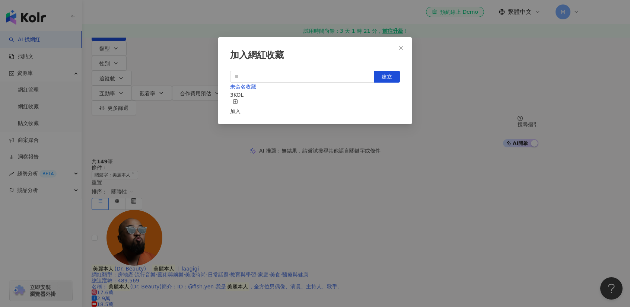
click at [343, 102] on div "未命名收藏 3 KOL 加入" at bounding box center [315, 99] width 170 height 33
click at [123, 124] on div "加入網紅收藏 建立 未命名收藏 3 KOL 加入" at bounding box center [315, 153] width 630 height 307
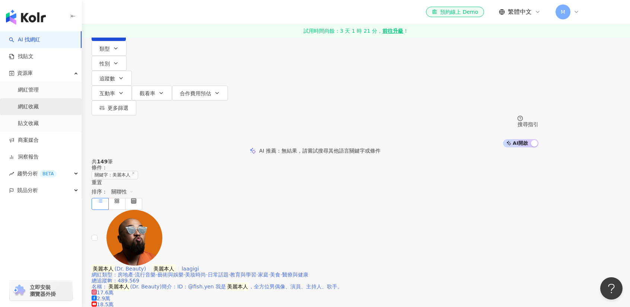
click at [35, 105] on link "網紅收藏" at bounding box center [28, 106] width 21 height 7
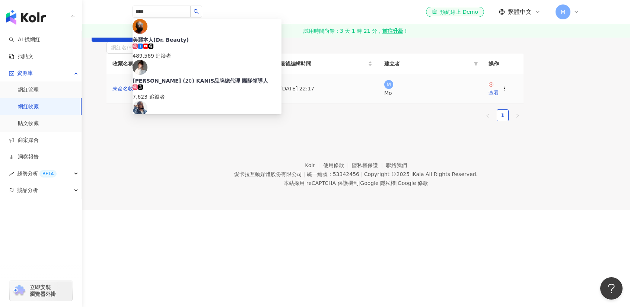
click at [499, 97] on div "查看" at bounding box center [493, 93] width 10 height 8
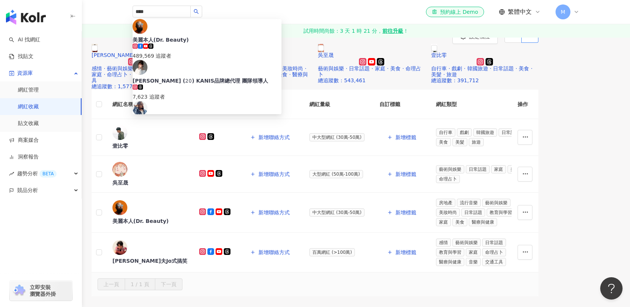
click at [376, 102] on div "設定欄位 喬瑟夫Jo式搞笑 感情 · 藝術與娛樂 · 日常話題 · 教育與學習 · 家庭 · 命理占卜 · 醫療與健康 · 音樂 · 交通工具 總追蹤數 ： …" at bounding box center [315, 162] width 630 height 267
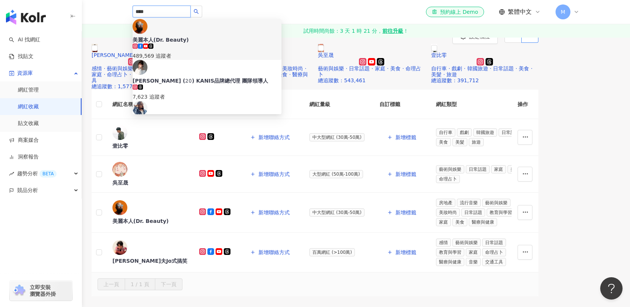
click at [167, 12] on input "****" at bounding box center [162, 12] width 58 height 12
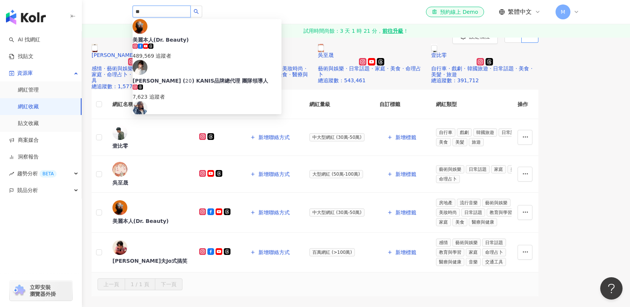
type input "*"
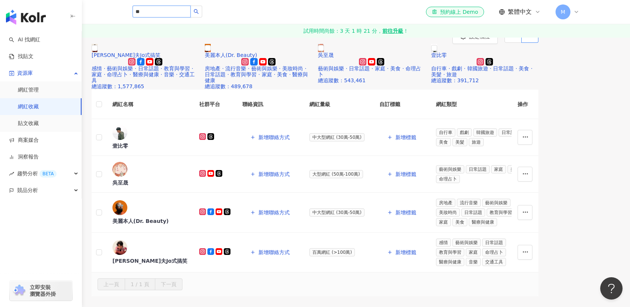
type input "*"
type input "**"
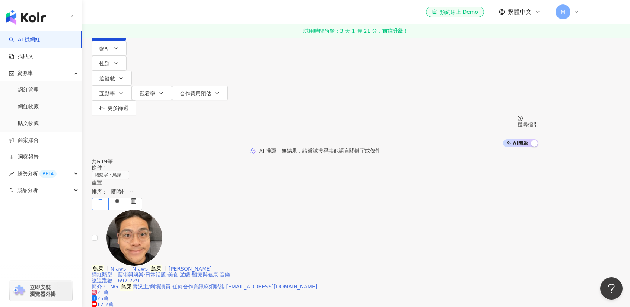
click at [133, 266] on span "Niaws" at bounding box center [122, 269] width 22 height 6
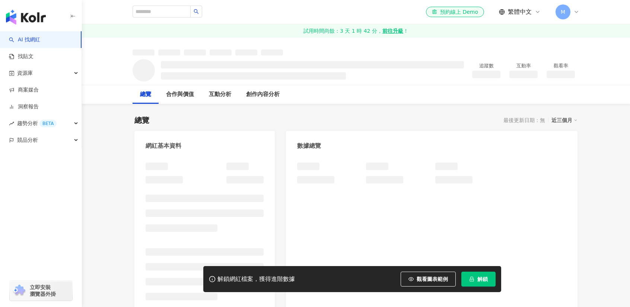
click at [482, 280] on span "解鎖" at bounding box center [482, 279] width 10 height 6
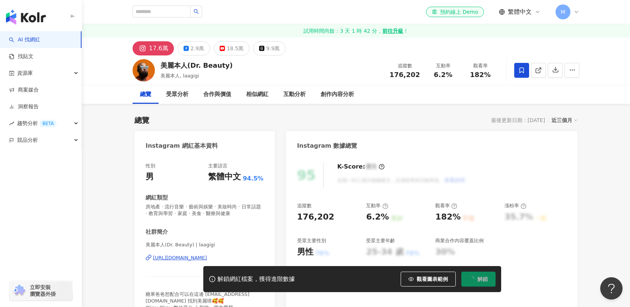
drag, startPoint x: 520, startPoint y: 69, endPoint x: 516, endPoint y: 70, distance: 3.7
click at [520, 69] on icon at bounding box center [521, 70] width 7 height 7
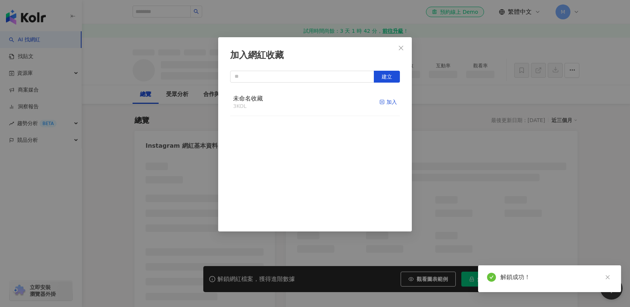
click at [383, 102] on div "加入" at bounding box center [387, 102] width 17 height 8
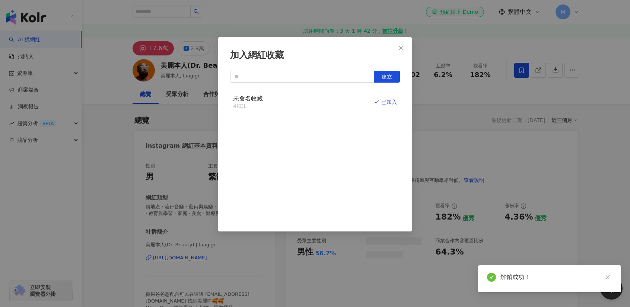
click at [400, 45] on icon "close" at bounding box center [401, 48] width 6 height 6
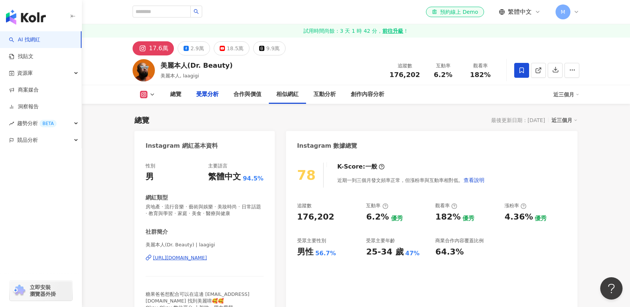
scroll to position [931, 0]
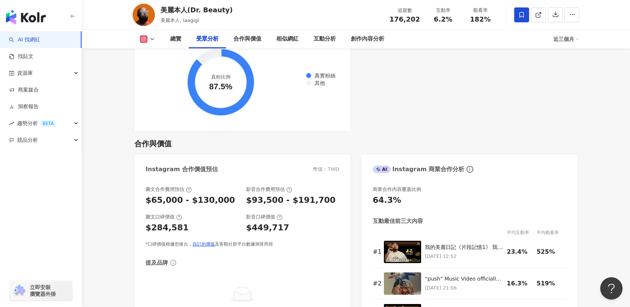
click at [318, 202] on div "$93,500 - $191,700" at bounding box center [290, 201] width 89 height 12
click at [313, 204] on div "$93,500 - $191,700" at bounding box center [290, 201] width 89 height 12
click at [307, 206] on div "$93,500 - $191,700" at bounding box center [290, 201] width 89 height 12
click at [301, 203] on div "$93,500 - $191,700" at bounding box center [290, 201] width 89 height 12
click at [294, 204] on div "$93,500 - $191,700" at bounding box center [290, 201] width 89 height 12
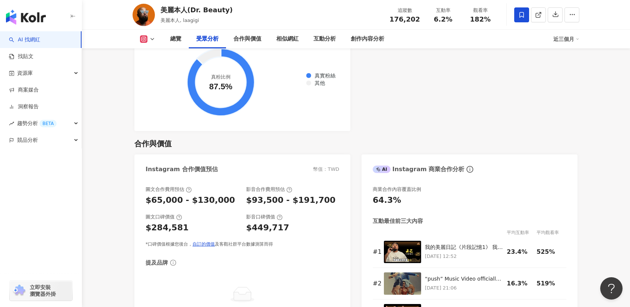
click at [287, 202] on div "$93,500 - $191,700" at bounding box center [290, 201] width 89 height 12
click at [275, 202] on div "$93,500 - $191,700" at bounding box center [290, 201] width 89 height 12
click at [270, 201] on div "$93,500 - $191,700" at bounding box center [290, 201] width 89 height 12
click at [266, 202] on div "$93,500 - $191,700" at bounding box center [290, 201] width 89 height 12
click at [256, 202] on div "$93,500 - $191,700" at bounding box center [290, 201] width 89 height 12
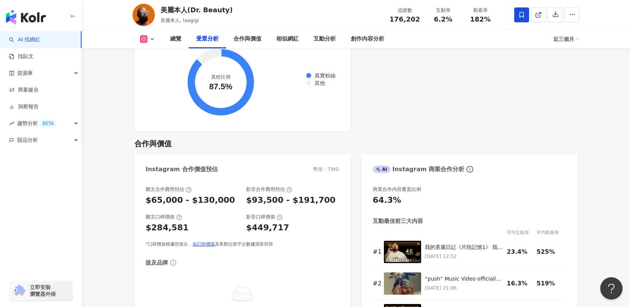
click at [251, 203] on div "$93,500 - $191,700" at bounding box center [290, 201] width 89 height 12
click at [220, 200] on div "$65,000 - $130,000" at bounding box center [190, 201] width 89 height 12
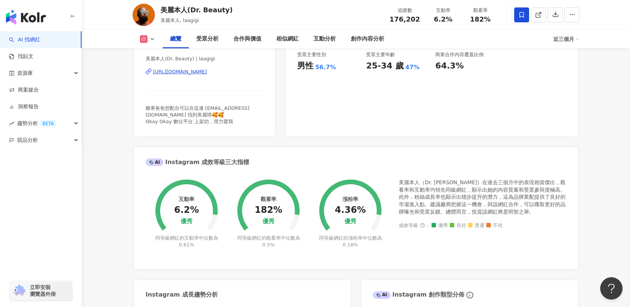
scroll to position [0, 0]
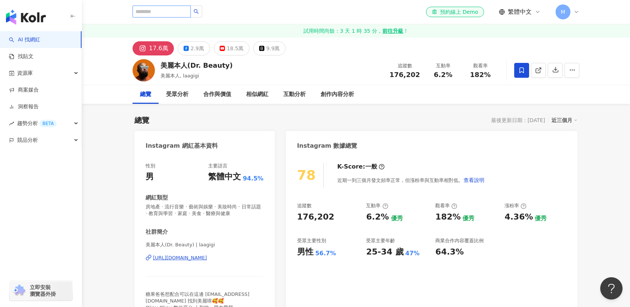
click at [171, 8] on input "search" at bounding box center [162, 12] width 58 height 12
type input "*"
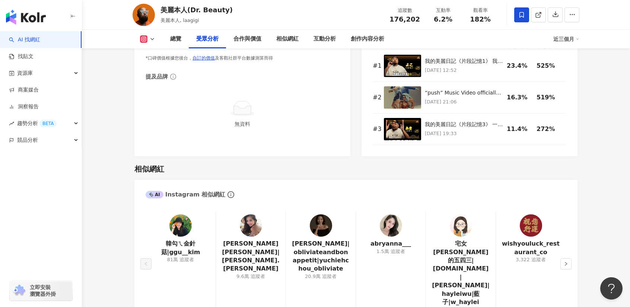
scroll to position [931, 0]
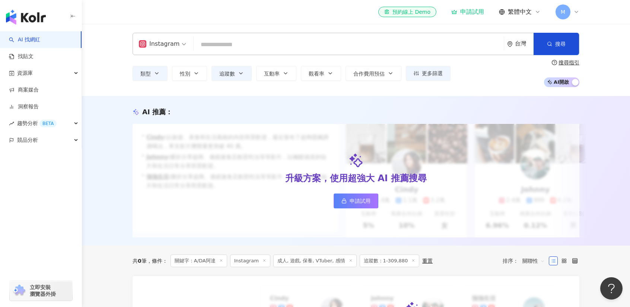
scroll to position [186, 0]
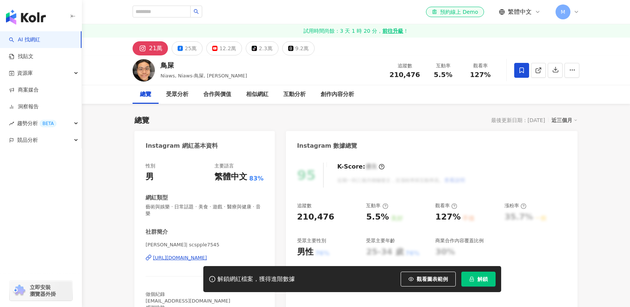
click at [518, 70] on icon at bounding box center [521, 70] width 7 height 7
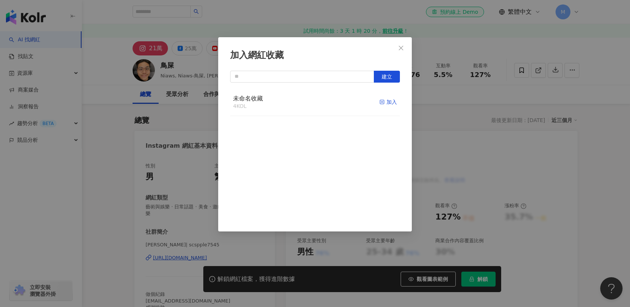
click at [384, 103] on div "加入" at bounding box center [387, 102] width 17 height 8
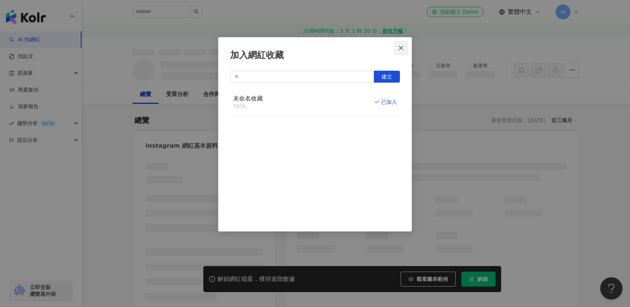
click at [403, 47] on icon "close" at bounding box center [401, 48] width 6 height 6
click at [400, 47] on div "加入網紅收藏 建立 未命名收藏 5 KOL 已加入" at bounding box center [315, 153] width 630 height 307
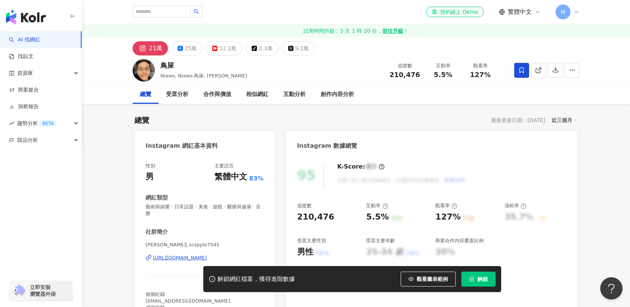
click at [484, 275] on button "解鎖" at bounding box center [478, 279] width 34 height 15
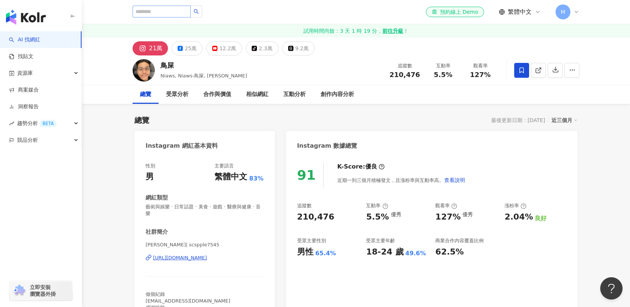
click at [173, 17] on div at bounding box center [168, 12] width 70 height 13
click at [178, 11] on input "search" at bounding box center [162, 12] width 58 height 12
type input "**"
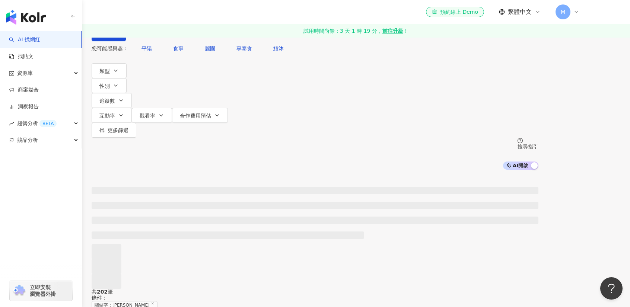
scroll to position [186, 0]
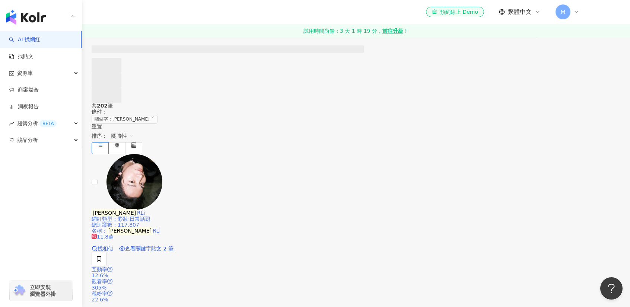
click at [145, 210] on span "RLi" at bounding box center [141, 213] width 8 height 6
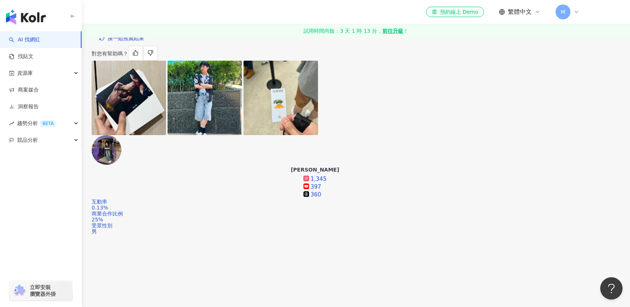
scroll to position [191, 0]
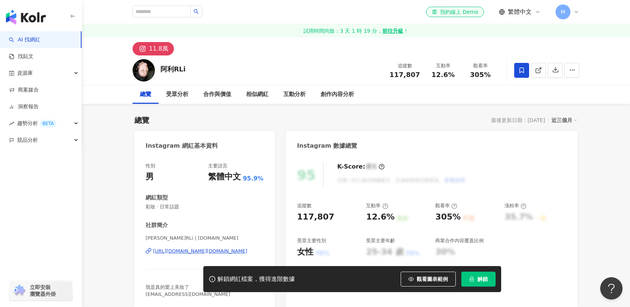
click at [520, 72] on icon at bounding box center [521, 70] width 4 height 6
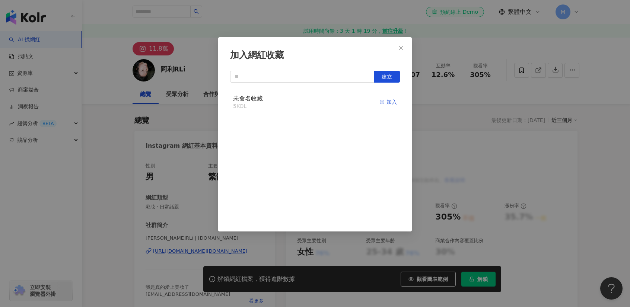
click at [390, 99] on div "加入" at bounding box center [387, 102] width 17 height 8
click at [381, 106] on div at bounding box center [315, 102] width 170 height 26
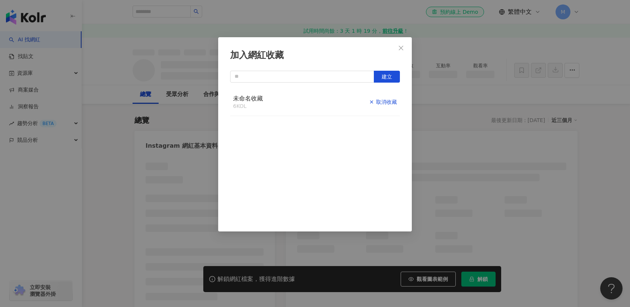
click at [399, 44] on button "Close" at bounding box center [400, 48] width 15 height 15
click at [401, 54] on div "加入網紅收藏 建立 未命名收藏 6 KOL 取消收藏" at bounding box center [315, 153] width 630 height 307
click at [400, 49] on div "加入網紅收藏 建立 未命名收藏 6 KOL 取消收藏" at bounding box center [315, 153] width 630 height 307
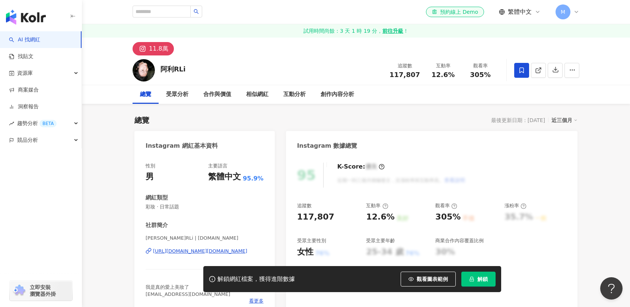
click at [477, 282] on div "加入網紅收藏 建立 未命名收藏 6 KOL 已加入" at bounding box center [315, 153] width 630 height 307
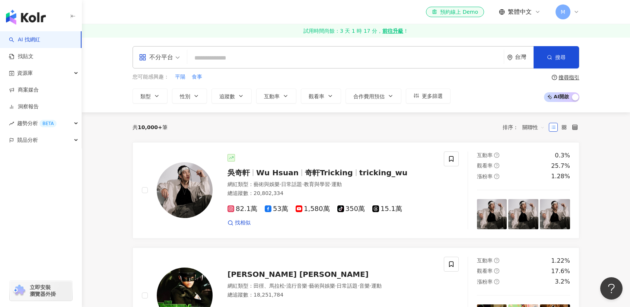
drag, startPoint x: 238, startPoint y: 100, endPoint x: 252, endPoint y: 103, distance: 14.6
click at [238, 100] on button "追蹤數" at bounding box center [231, 96] width 40 height 15
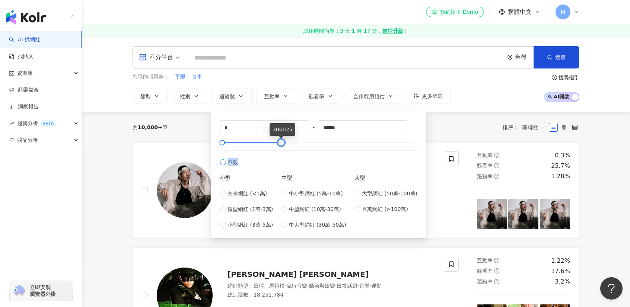
type input "******"
drag, startPoint x: 415, startPoint y: 143, endPoint x: 281, endPoint y: 154, distance: 134.8
click at [281, 154] on div "* - ****** 不限 小型 奈米網紅 (<1萬) 微型網紅 (1萬-3萬) 小型網紅 (3萬-5萬) 中型 中小型網紅 (5萬-10萬) 中型網紅 (1…" at bounding box center [318, 174] width 197 height 109
click at [549, 64] on button "搜尋" at bounding box center [555, 57] width 45 height 22
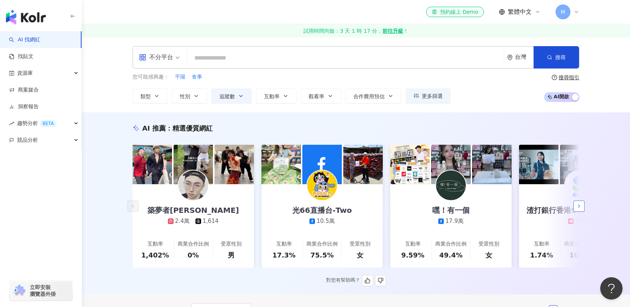
click at [575, 206] on button "button" at bounding box center [578, 206] width 11 height 11
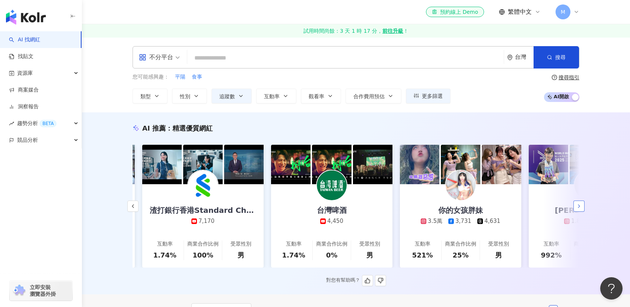
scroll to position [0, 386]
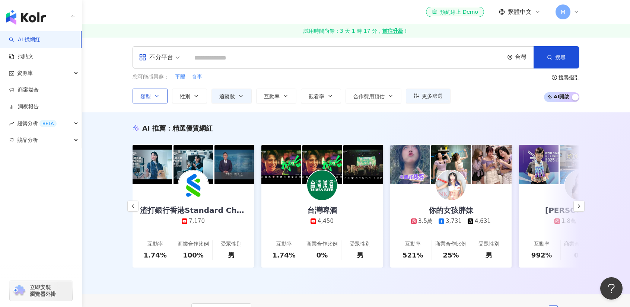
click at [163, 96] on button "類型" at bounding box center [150, 96] width 35 height 15
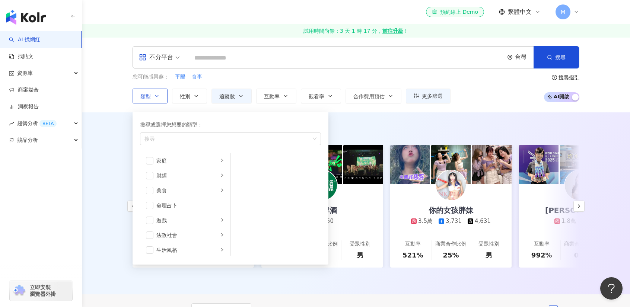
scroll to position [74, 0]
click at [210, 162] on div "家庭" at bounding box center [187, 163] width 62 height 8
click at [149, 183] on span "button" at bounding box center [149, 180] width 7 height 7
click at [220, 181] on icon "right" at bounding box center [222, 180] width 4 height 4
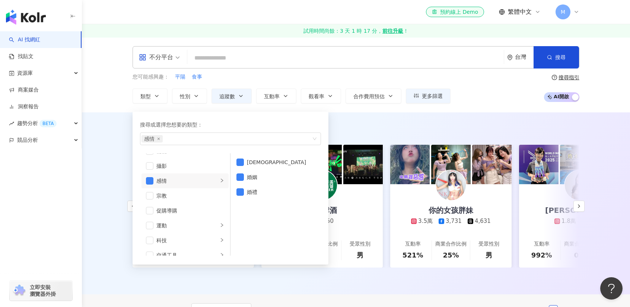
click at [489, 112] on div "AI 推薦 ： 精選優質網紅 築夢者杰哥 2.4萬 1,614 互動率 1,402% 商業合作比例 0% 受眾性別 男 光66直播台-Two 10.5萬 互動…" at bounding box center [356, 203] width 548 height 182
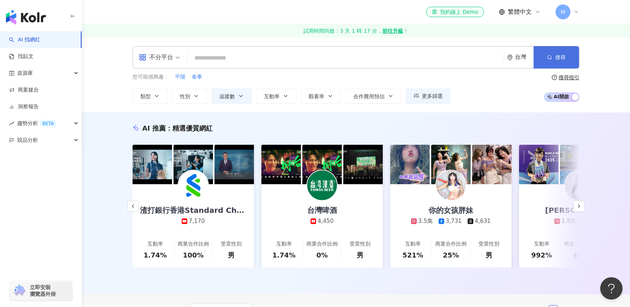
click at [568, 55] on button "搜尋" at bounding box center [555, 57] width 45 height 22
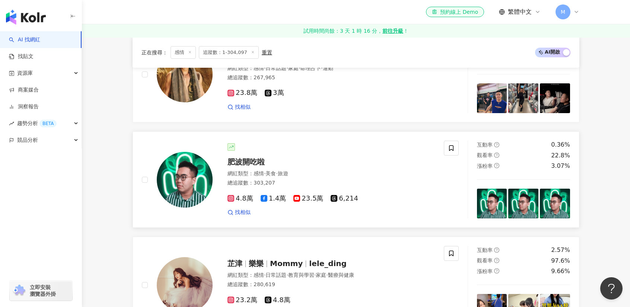
scroll to position [1303, 0]
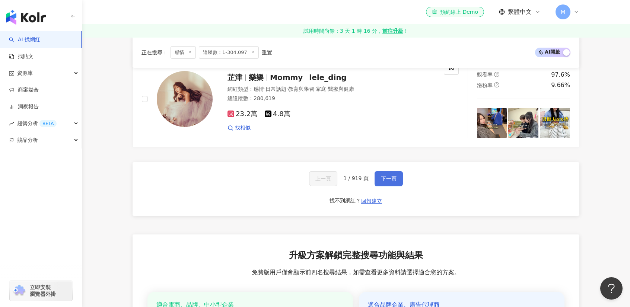
click at [394, 171] on button "下一頁" at bounding box center [388, 178] width 28 height 15
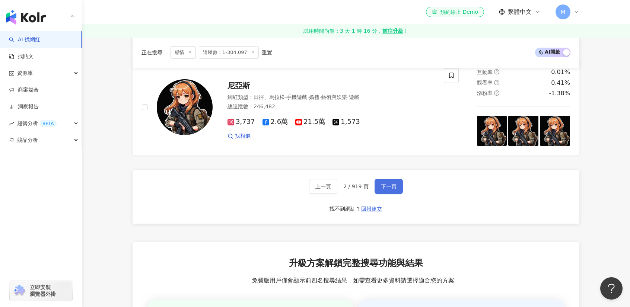
click at [396, 179] on button "下一頁" at bounding box center [388, 186] width 28 height 15
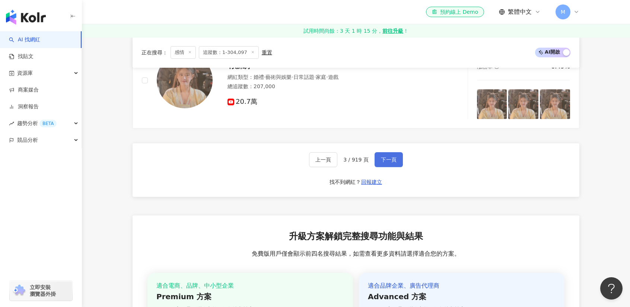
click at [388, 157] on span "下一頁" at bounding box center [389, 160] width 16 height 6
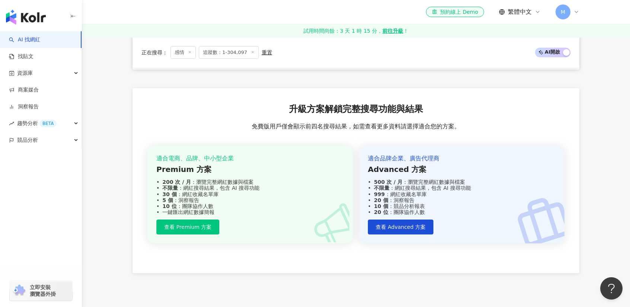
scroll to position [1288, 0]
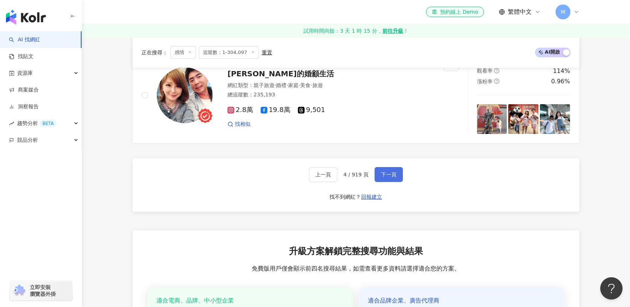
click at [388, 173] on span "下一頁" at bounding box center [389, 175] width 16 height 6
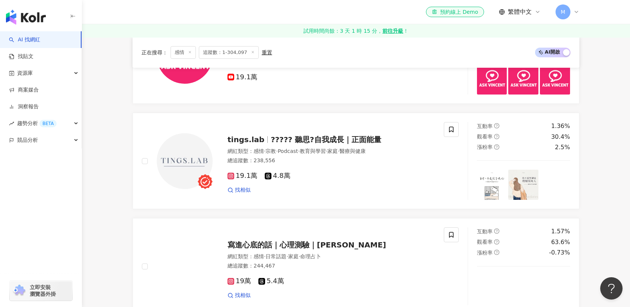
scroll to position [1303, 0]
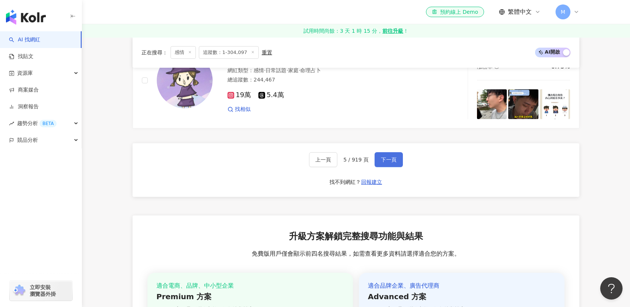
click at [383, 157] on span "下一頁" at bounding box center [389, 160] width 16 height 6
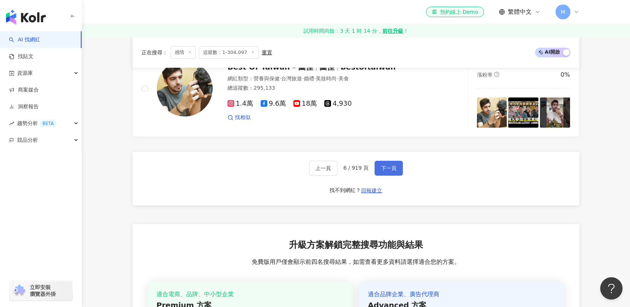
click at [386, 165] on span "下一頁" at bounding box center [389, 168] width 16 height 6
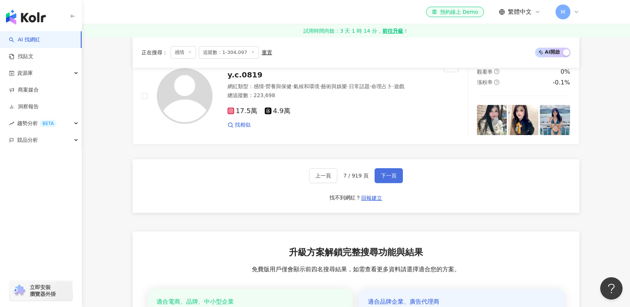
click at [392, 168] on button "下一頁" at bounding box center [388, 175] width 28 height 15
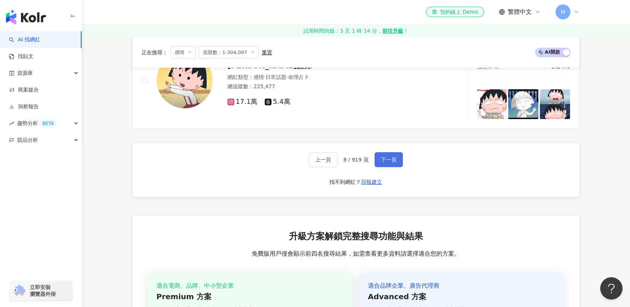
click at [393, 157] on span "下一頁" at bounding box center [389, 160] width 16 height 6
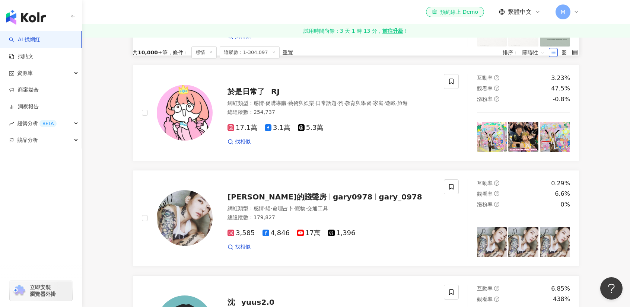
scroll to position [0, 0]
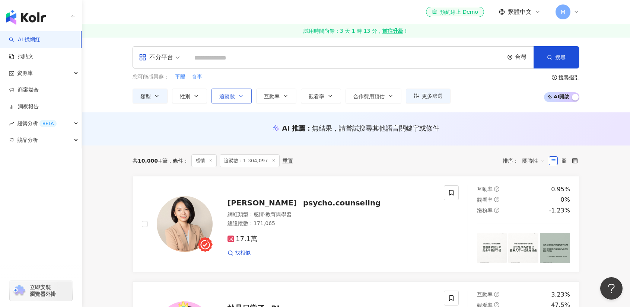
click at [231, 96] on span "追蹤數" at bounding box center [227, 96] width 16 height 6
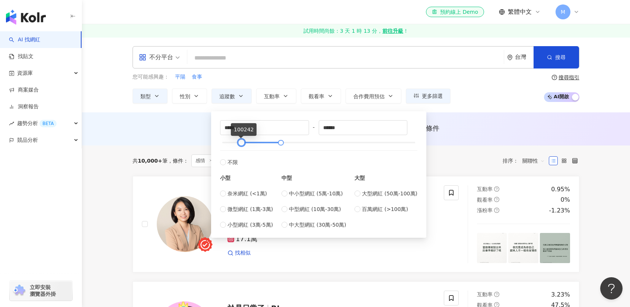
type input "******"
drag, startPoint x: 223, startPoint y: 144, endPoint x: 242, endPoint y: 143, distance: 19.4
click at [242, 143] on div at bounding box center [241, 143] width 4 height 4
click at [293, 171] on div "中型 中小型網紅 (5萬-10萬) 中型網紅 (10萬-30萬) 中大型網紅 (30萬-50萬)" at bounding box center [313, 197] width 65 height 63
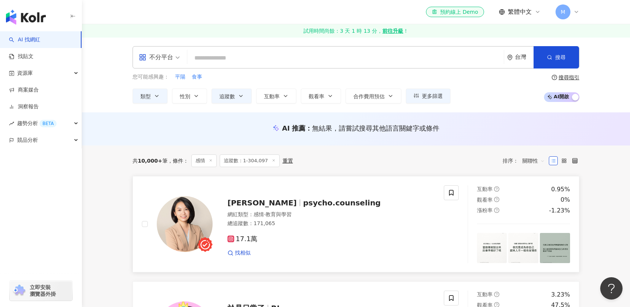
click at [488, 176] on link "鄧善庭 psycho.counseling 網紅類型 ： 感情 · 教育與學習 總追蹤數 ： 171,065 17.1萬 找相似 互動率 0.95% 觀看率 …" at bounding box center [356, 224] width 447 height 96
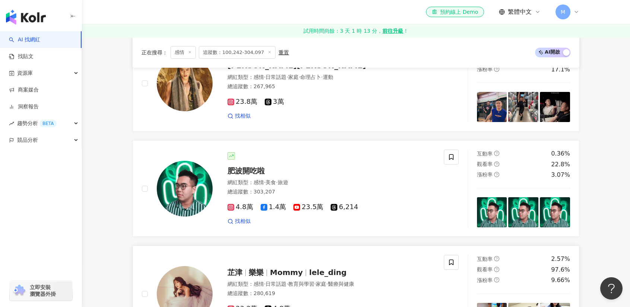
scroll to position [1443, 0]
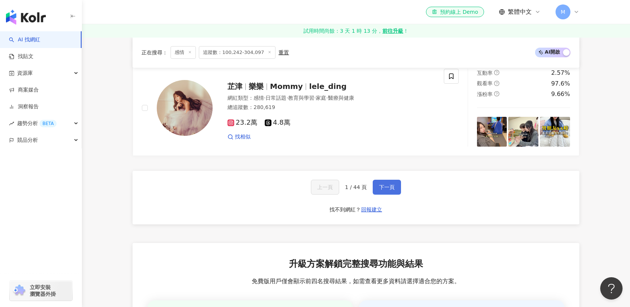
click at [394, 180] on button "下一頁" at bounding box center [387, 187] width 28 height 15
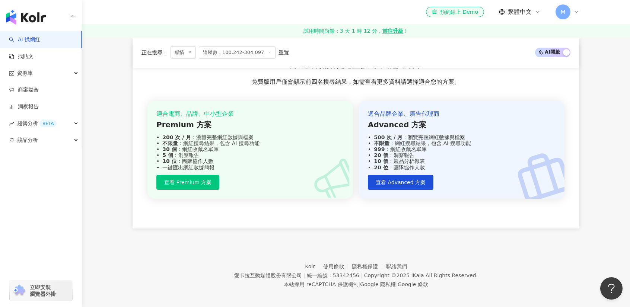
scroll to position [1464, 0]
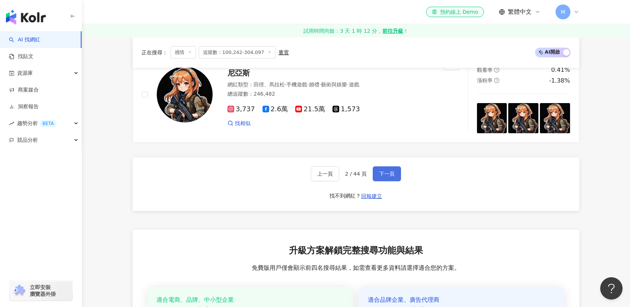
click at [387, 171] on span "下一頁" at bounding box center [387, 174] width 16 height 6
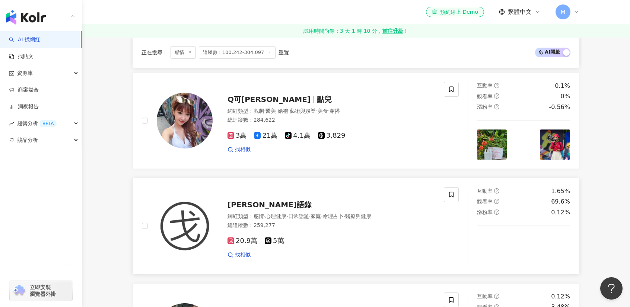
scroll to position [1443, 0]
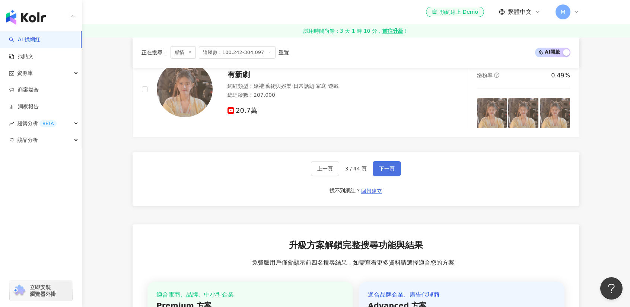
click at [385, 172] on span "下一頁" at bounding box center [387, 169] width 16 height 6
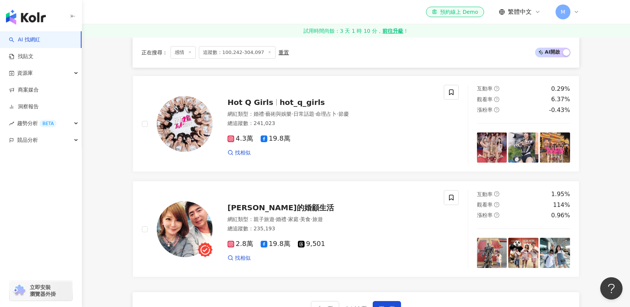
scroll to position [1489, 0]
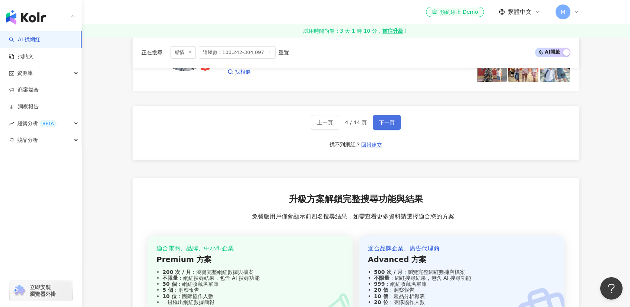
click at [391, 124] on span "下一頁" at bounding box center [387, 122] width 16 height 6
click at [392, 125] on span "下一頁" at bounding box center [387, 122] width 16 height 6
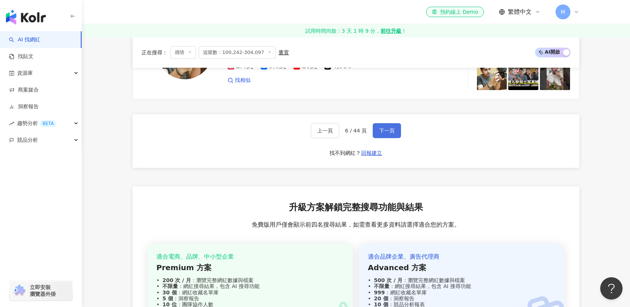
click at [392, 123] on button "下一頁" at bounding box center [387, 130] width 28 height 15
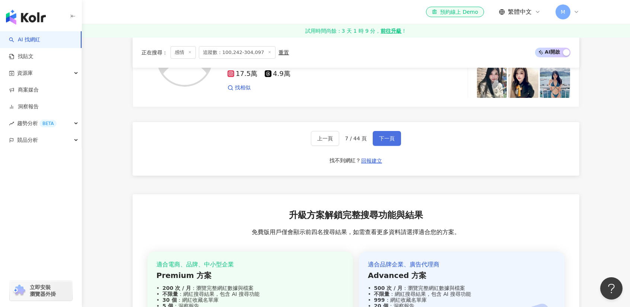
click at [392, 140] on span "下一頁" at bounding box center [387, 138] width 16 height 6
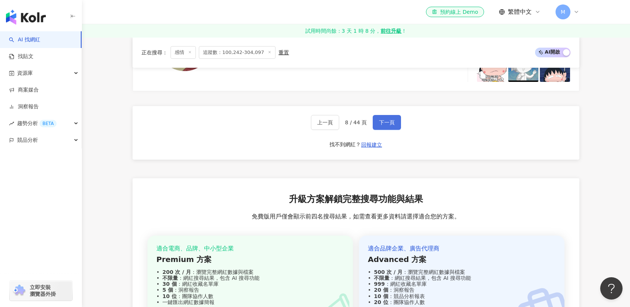
click at [394, 122] on button "下一頁" at bounding box center [387, 122] width 28 height 15
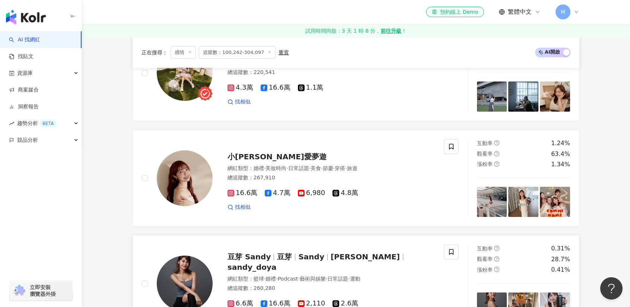
scroll to position [1443, 0]
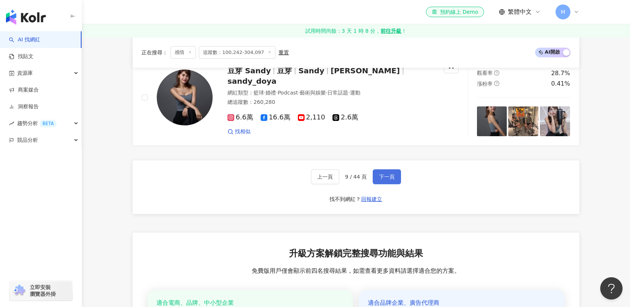
click at [383, 174] on span "下一頁" at bounding box center [387, 177] width 16 height 6
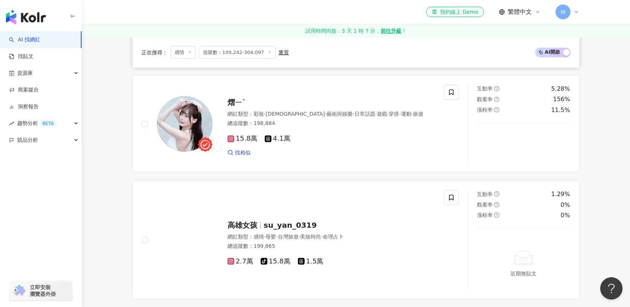
scroll to position [1489, 0]
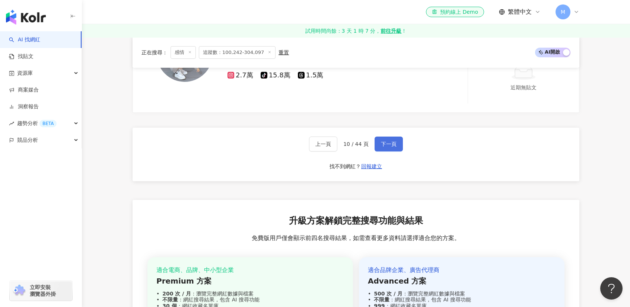
click at [389, 143] on span "下一頁" at bounding box center [389, 144] width 16 height 6
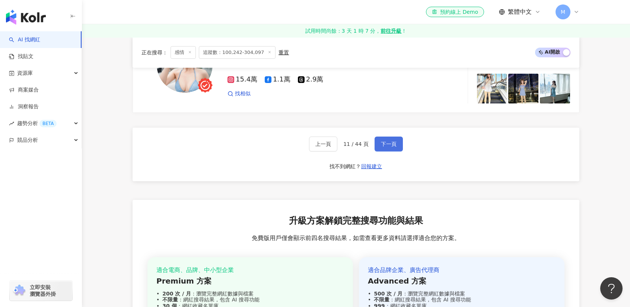
click at [381, 151] on button "下一頁" at bounding box center [388, 144] width 28 height 15
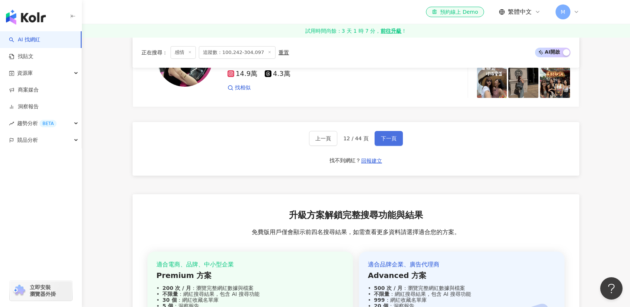
click at [392, 139] on span "下一頁" at bounding box center [389, 138] width 16 height 6
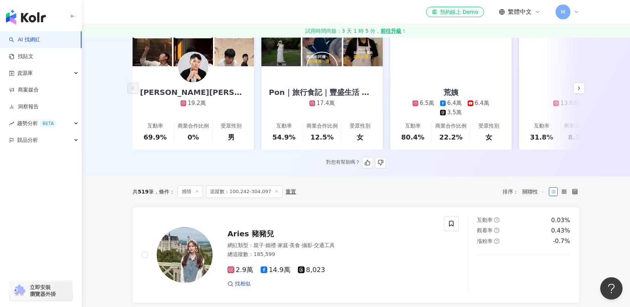
scroll to position [0, 0]
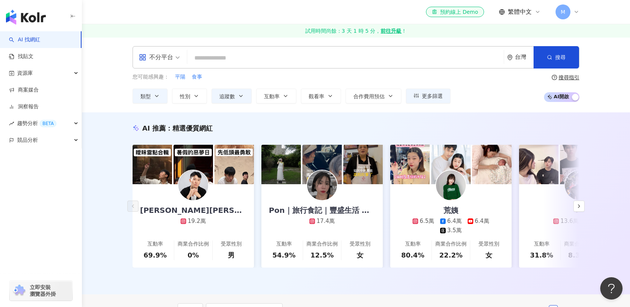
click at [226, 54] on input "search" at bounding box center [345, 58] width 310 height 14
click at [216, 58] on input "search" at bounding box center [345, 58] width 310 height 14
paste input "*****"
type input "*****"
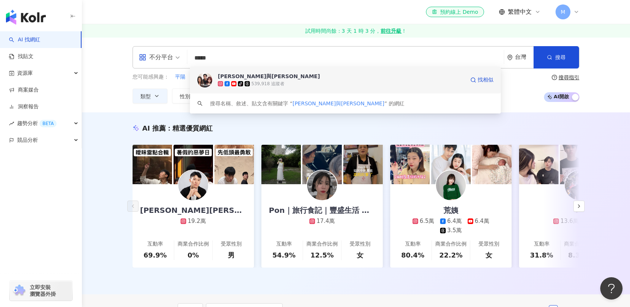
drag, startPoint x: 250, startPoint y: 76, endPoint x: 240, endPoint y: 86, distance: 14.2
click at [240, 86] on icon at bounding box center [240, 83] width 5 height 5
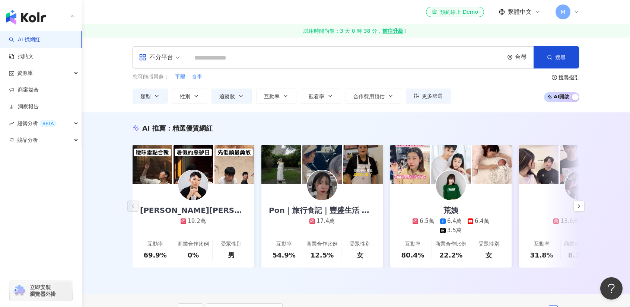
click at [216, 59] on input "search" at bounding box center [345, 58] width 310 height 14
paste input "**********"
type input "**********"
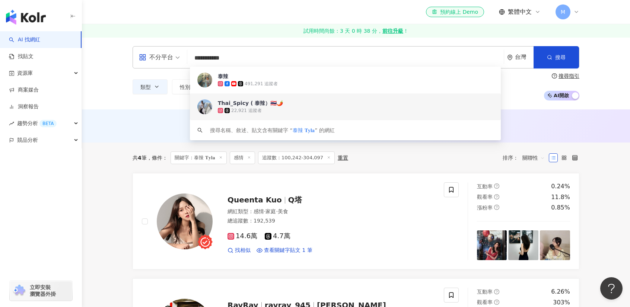
click at [268, 106] on div "Thai_Spicy ( 泰辣）🇹🇭🌶️" at bounding box center [250, 102] width 65 height 7
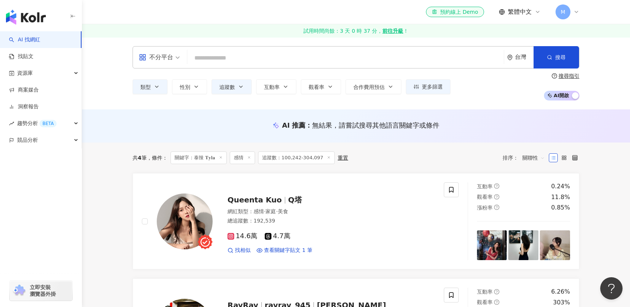
click at [236, 62] on input "search" at bounding box center [345, 58] width 310 height 14
paste input "**********"
type input "**********"
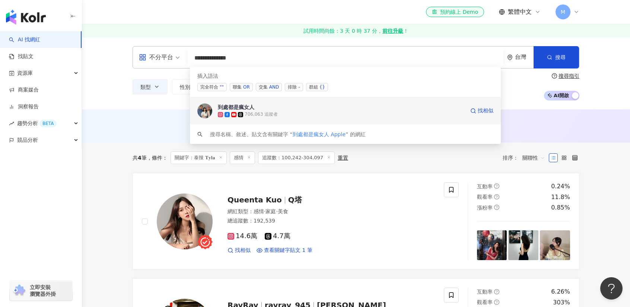
click at [294, 108] on span "到處都是瘋女人" at bounding box center [341, 106] width 247 height 7
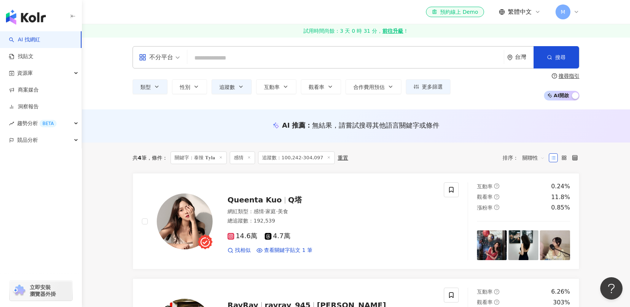
click at [216, 59] on input "search" at bounding box center [345, 58] width 310 height 14
paste input "*********"
type input "*********"
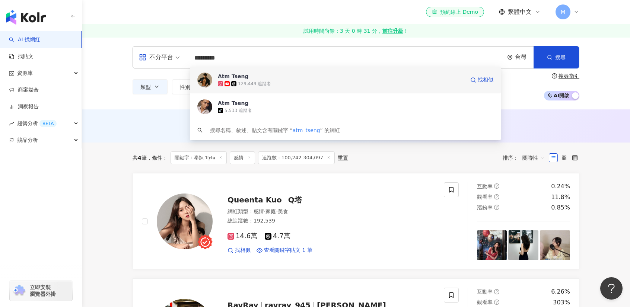
click at [261, 76] on span "Atm Tseng" at bounding box center [341, 76] width 247 height 7
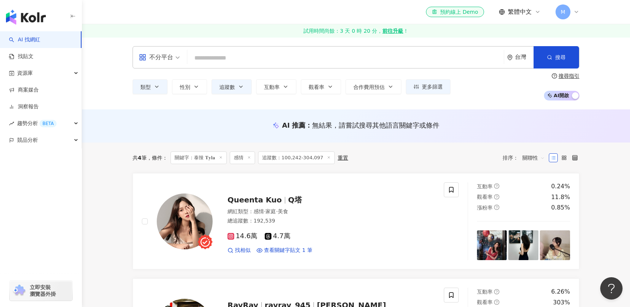
click at [250, 53] on input "search" at bounding box center [345, 58] width 310 height 14
paste input "*******"
type input "*******"
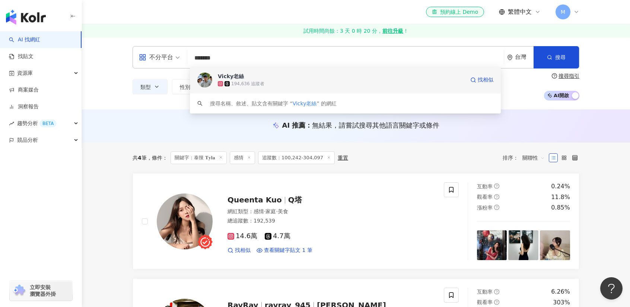
click at [282, 85] on div "194,636 追蹤者" at bounding box center [341, 83] width 247 height 7
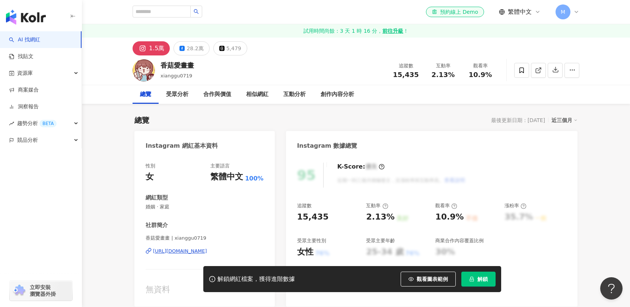
click at [207, 253] on div "[URL][DOMAIN_NAME]" at bounding box center [180, 251] width 54 height 7
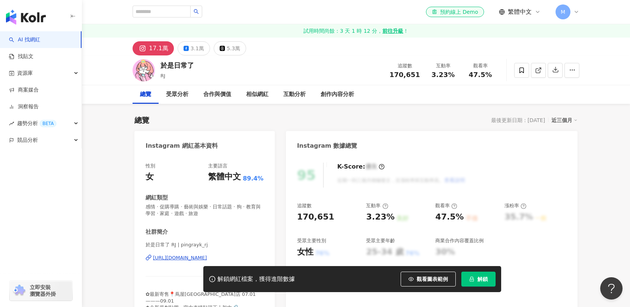
click at [195, 258] on div "https://www.instagram.com/pingrayk_rj/" at bounding box center [180, 258] width 54 height 7
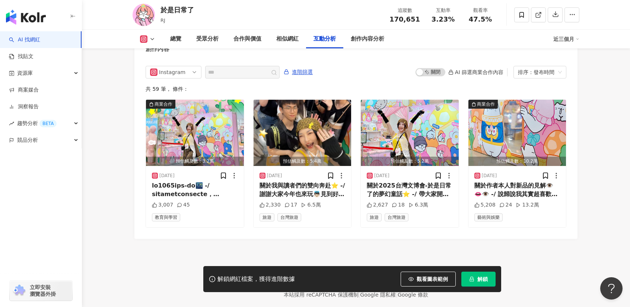
scroll to position [1580, 0]
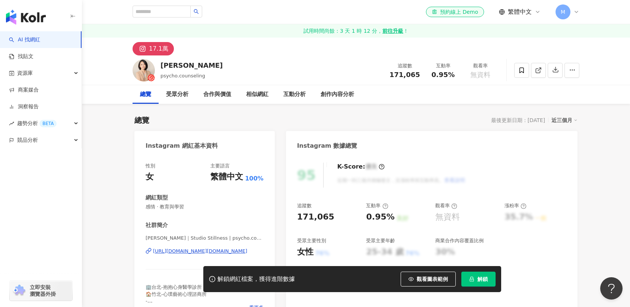
click at [194, 249] on div "https://www.instagram.com/psycho.counseling/" at bounding box center [200, 251] width 94 height 7
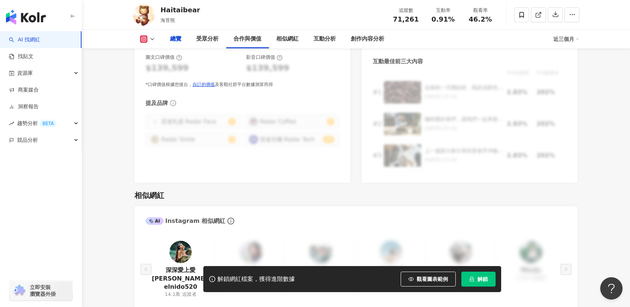
scroll to position [186, 0]
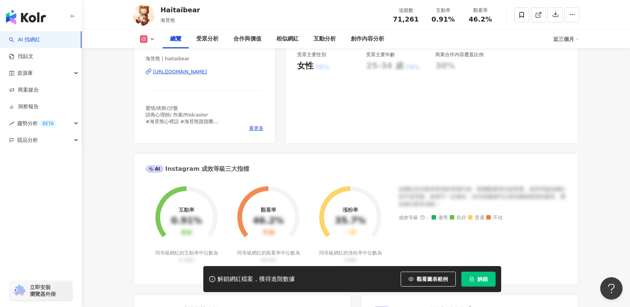
click at [207, 71] on div "[URL][DOMAIN_NAME]" at bounding box center [180, 71] width 54 height 7
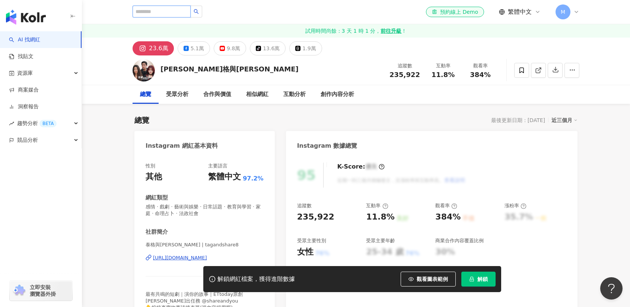
click at [175, 14] on input "search" at bounding box center [162, 12] width 58 height 12
click at [520, 70] on icon at bounding box center [521, 70] width 7 height 7
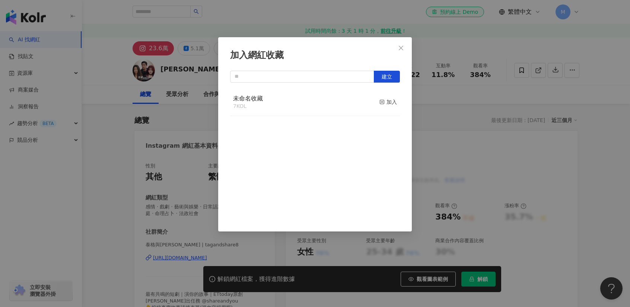
click at [281, 100] on div "未命名收藏 7 KOL 加入" at bounding box center [315, 103] width 170 height 28
click at [383, 102] on div "加入" at bounding box center [387, 102] width 17 height 8
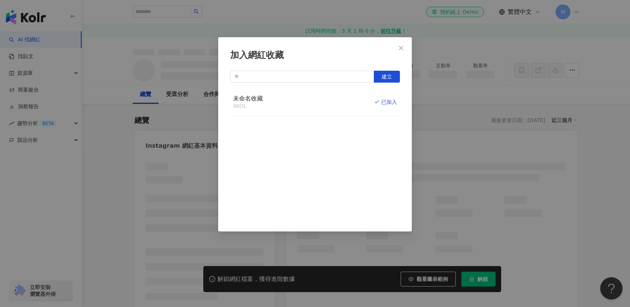
click at [400, 47] on icon "close" at bounding box center [401, 48] width 6 height 6
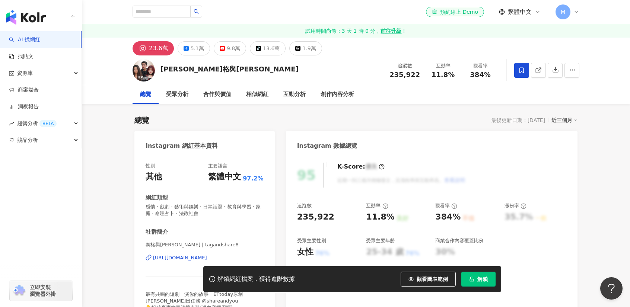
drag, startPoint x: 400, startPoint y: 47, endPoint x: 402, endPoint y: 50, distance: 4.0
click at [401, 46] on div "加入網紅收藏 建立 未命名收藏 8 KOL 已加入" at bounding box center [315, 153] width 630 height 307
click at [485, 277] on span "解鎖" at bounding box center [482, 279] width 10 height 6
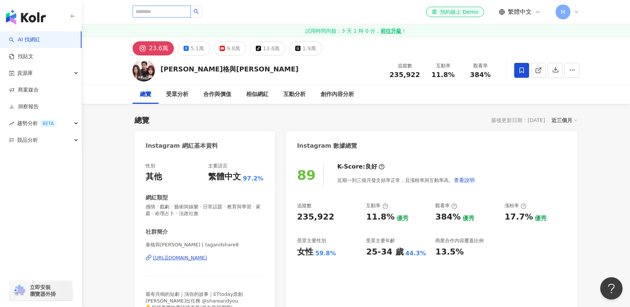
click at [173, 9] on input "search" at bounding box center [162, 12] width 58 height 12
paste input "**********"
type input "**********"
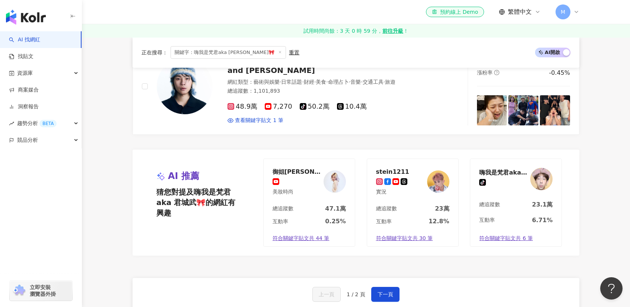
scroll to position [1303, 0]
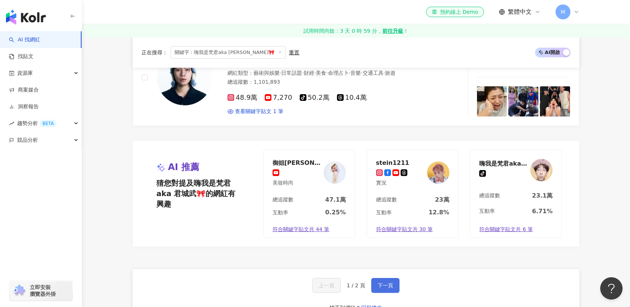
click at [381, 286] on button "下一頁" at bounding box center [385, 285] width 28 height 15
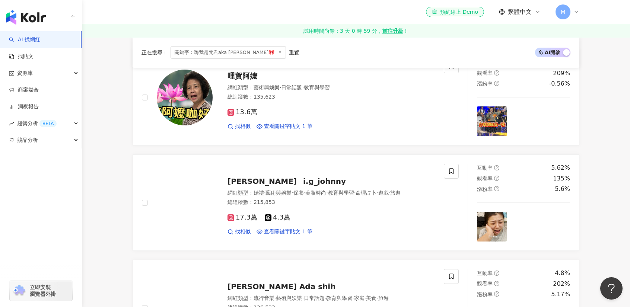
scroll to position [0, 0]
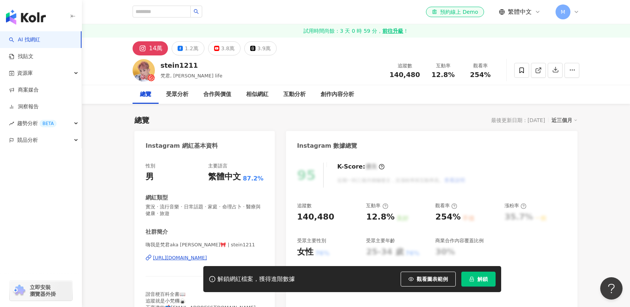
click at [194, 257] on div "[URL][DOMAIN_NAME]" at bounding box center [180, 258] width 54 height 7
click at [520, 70] on icon at bounding box center [521, 70] width 4 height 6
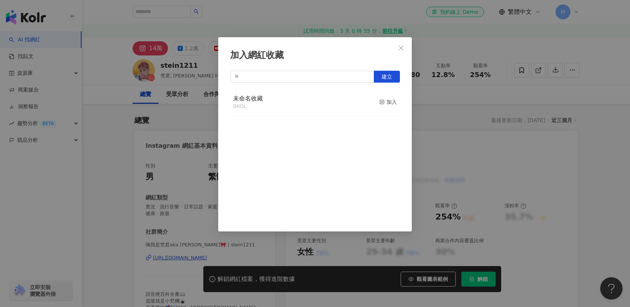
click at [339, 101] on div "未命名收藏 8 KOL 加入" at bounding box center [315, 103] width 170 height 28
click at [387, 103] on div "加入" at bounding box center [387, 102] width 17 height 8
click at [574, 185] on div "加入網紅收藏 建立 未命名收藏 9 KOL 已加入" at bounding box center [315, 153] width 630 height 307
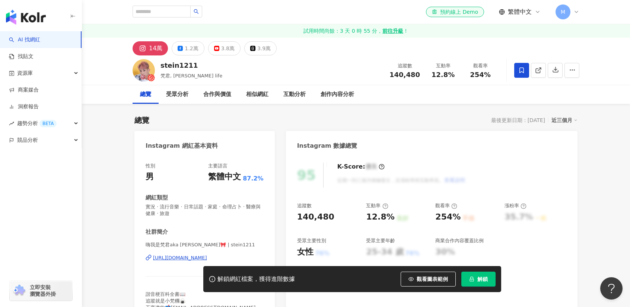
click at [479, 283] on div "加入網紅收藏 建立 未命名收藏 9 KOL 已加入" at bounding box center [315, 153] width 630 height 307
click at [479, 283] on button "解鎖" at bounding box center [478, 279] width 34 height 15
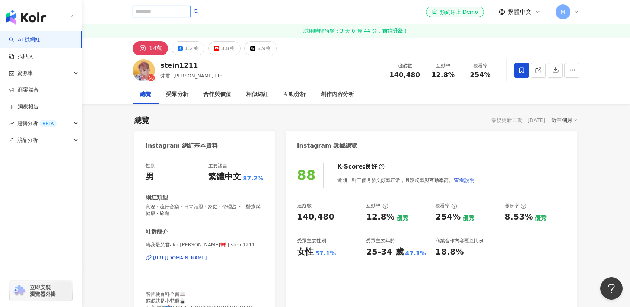
click at [172, 10] on input "search" at bounding box center [162, 12] width 58 height 12
type input "**"
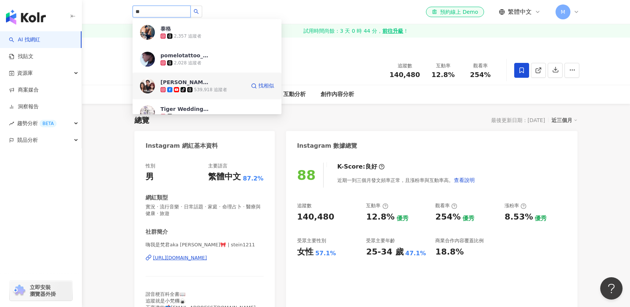
click at [192, 86] on span "[PERSON_NAME]與[PERSON_NAME]" at bounding box center [184, 82] width 48 height 7
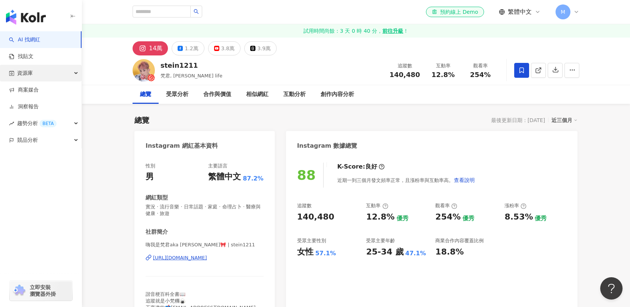
click at [45, 67] on div "資源庫" at bounding box center [41, 73] width 82 height 17
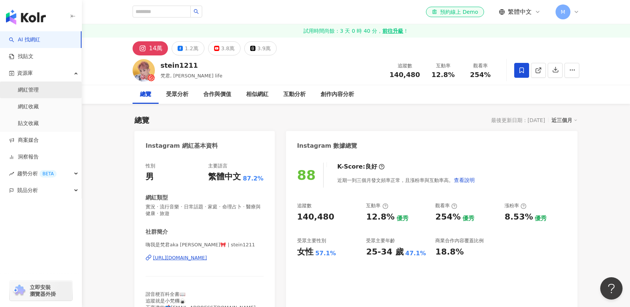
click at [25, 89] on link "網紅管理" at bounding box center [28, 89] width 21 height 7
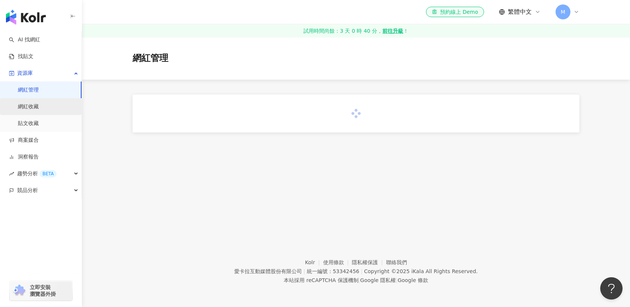
click at [37, 109] on link "網紅收藏" at bounding box center [28, 106] width 21 height 7
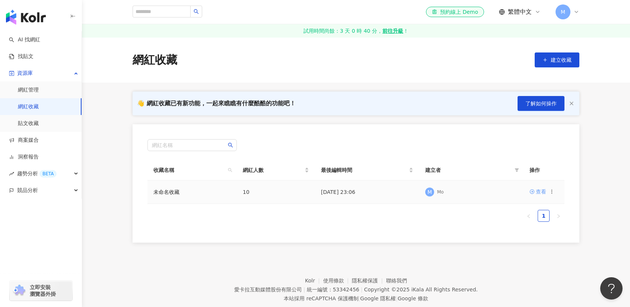
click at [542, 190] on div "查看" at bounding box center [541, 192] width 10 height 8
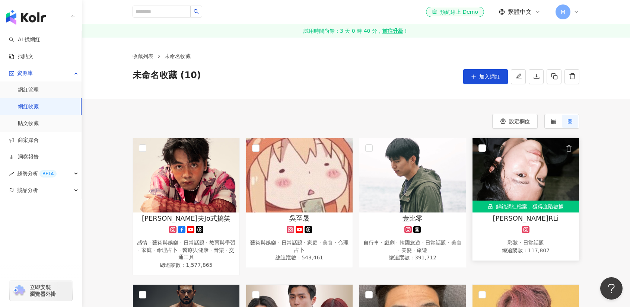
click at [563, 204] on div "解鎖網紅檔案，獲得進階數據" at bounding box center [525, 207] width 106 height 12
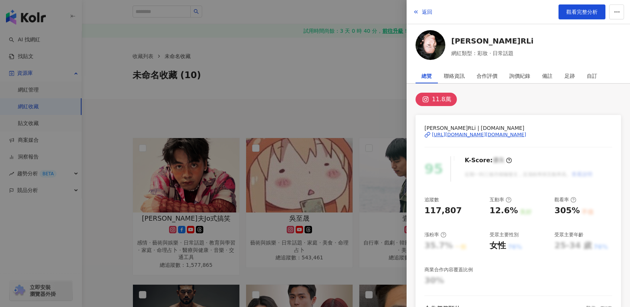
scroll to position [155, 0]
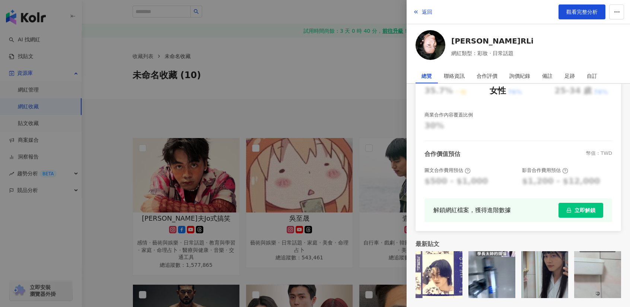
click at [583, 210] on span "立即解鎖" at bounding box center [584, 210] width 21 height 6
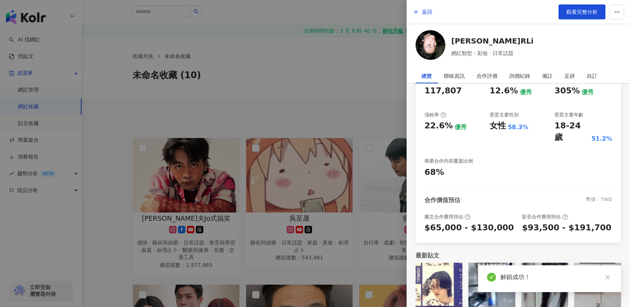
scroll to position [120, 0]
click at [329, 97] on div at bounding box center [315, 153] width 630 height 307
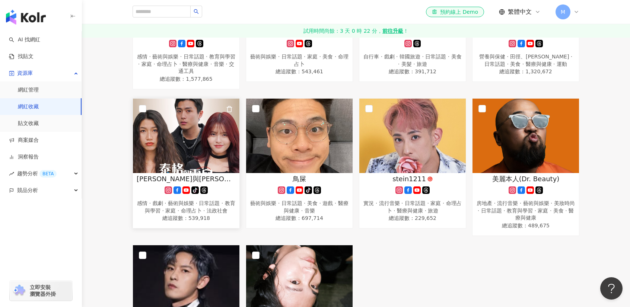
scroll to position [0, 0]
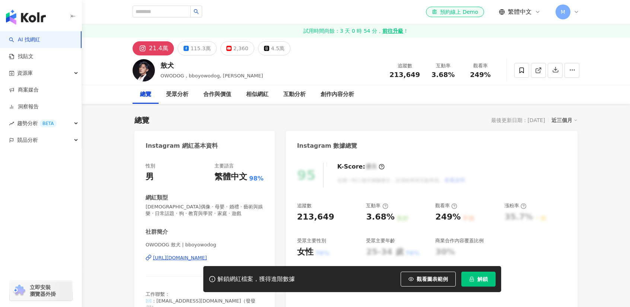
click at [197, 258] on div "[URL][DOMAIN_NAME]" at bounding box center [180, 258] width 54 height 7
click at [517, 71] on span at bounding box center [521, 70] width 15 height 15
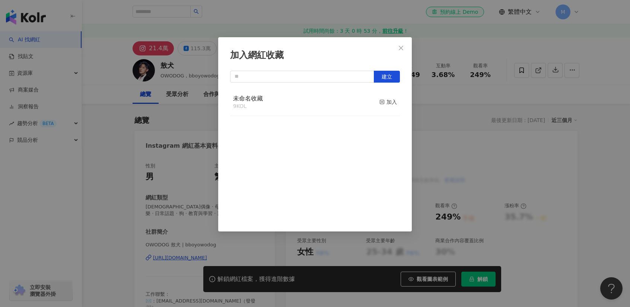
click at [382, 95] on button "加入" at bounding box center [387, 103] width 17 height 16
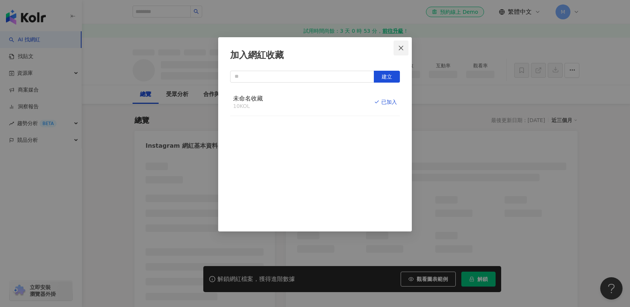
click at [398, 46] on icon "close" at bounding box center [401, 48] width 6 height 6
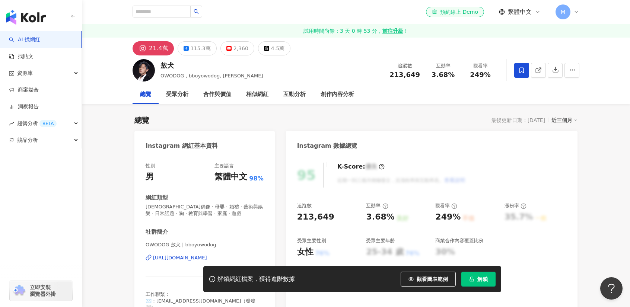
click at [481, 280] on span "解鎖" at bounding box center [482, 279] width 10 height 6
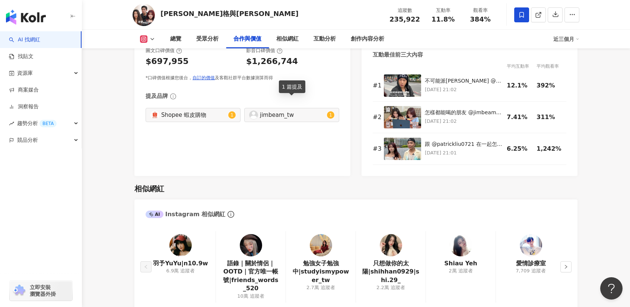
click at [278, 109] on div "jimbeam_tw 1" at bounding box center [291, 115] width 95 height 14
type input "**********"
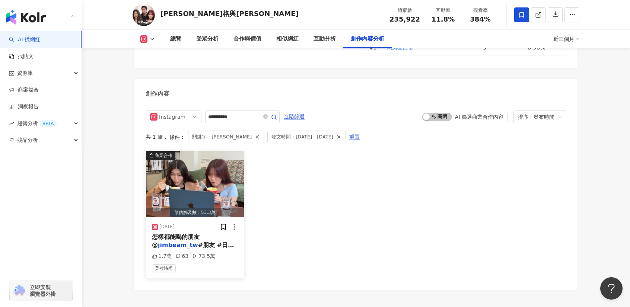
click at [170, 242] on mark "jimbeam_tw" at bounding box center [178, 245] width 40 height 7
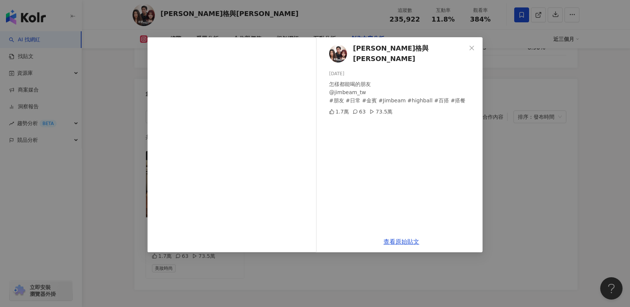
click at [561, 157] on div "泰格與[PERSON_NAME] [DATE] 怎樣都能喝的朋友 @jimbeam_tw #朋友 #日常 #金賓 #Jimbeam #highball #百搭…" at bounding box center [315, 153] width 630 height 307
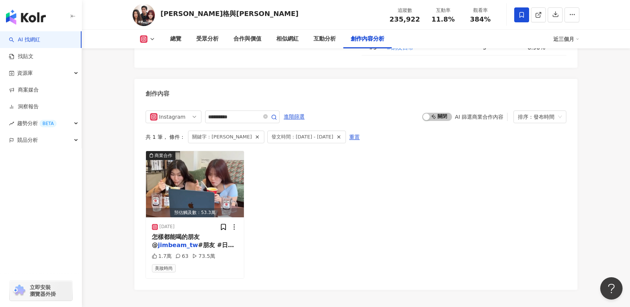
scroll to position [2124, 0]
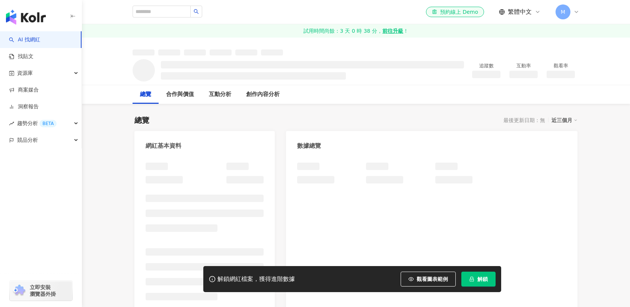
scroll to position [186, 0]
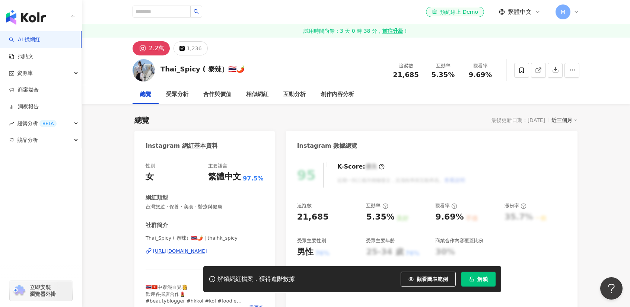
click at [207, 249] on div "[URL][DOMAIN_NAME]" at bounding box center [180, 251] width 54 height 7
click at [167, 16] on input "search" at bounding box center [162, 12] width 58 height 12
paste input "**********"
type input "**********"
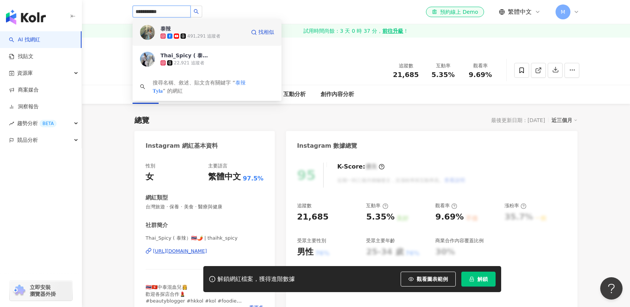
click at [209, 34] on div "491,291 追蹤者" at bounding box center [203, 36] width 33 height 6
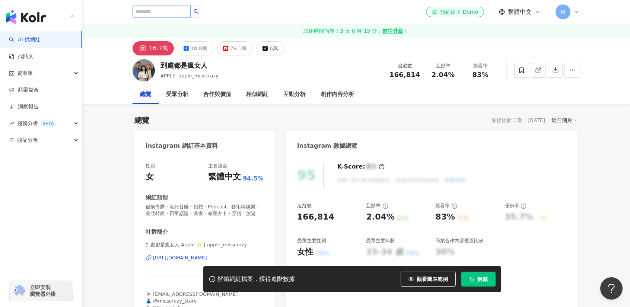
click at [167, 15] on input "search" at bounding box center [162, 12] width 58 height 12
type input "***"
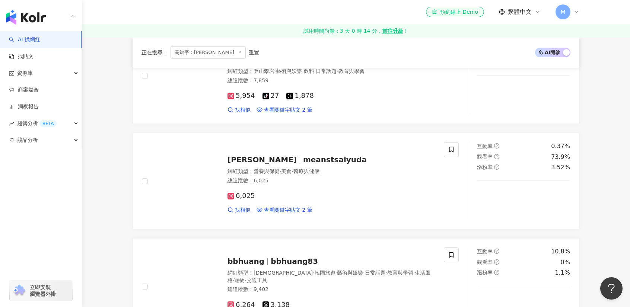
scroll to position [1489, 0]
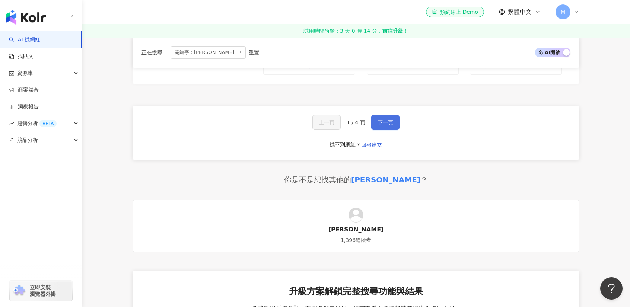
click at [375, 115] on button "下一頁" at bounding box center [385, 122] width 28 height 15
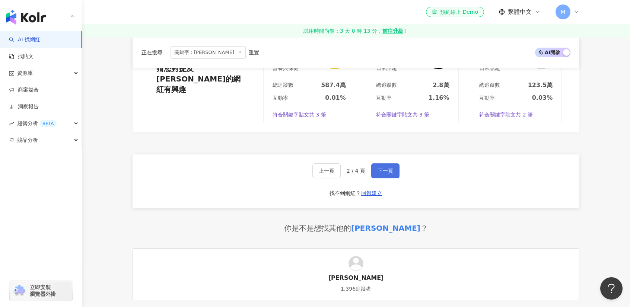
click at [388, 168] on span "下一頁" at bounding box center [385, 171] width 16 height 6
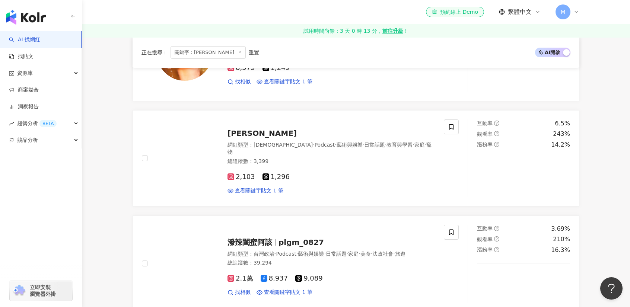
scroll to position [1303, 0]
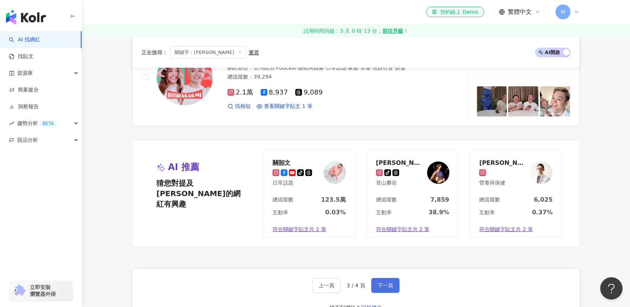
click at [390, 278] on button "下一頁" at bounding box center [385, 285] width 28 height 15
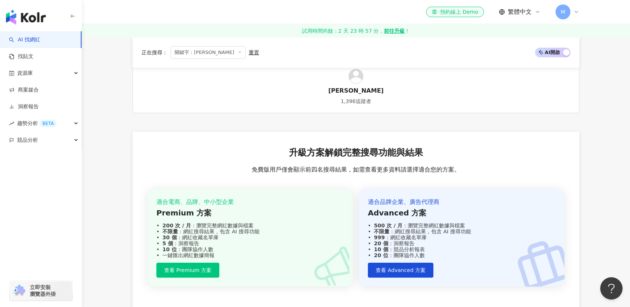
scroll to position [0, 0]
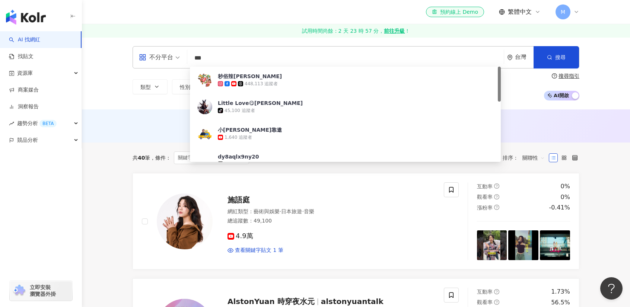
drag, startPoint x: 218, startPoint y: 61, endPoint x: 201, endPoint y: 58, distance: 17.3
click at [201, 58] on input "***" at bounding box center [345, 58] width 310 height 14
type input "*"
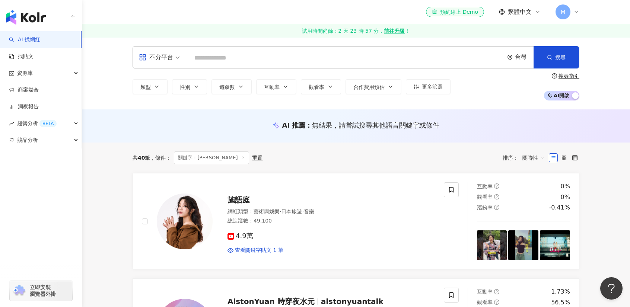
paste input "*******"
type input "*******"
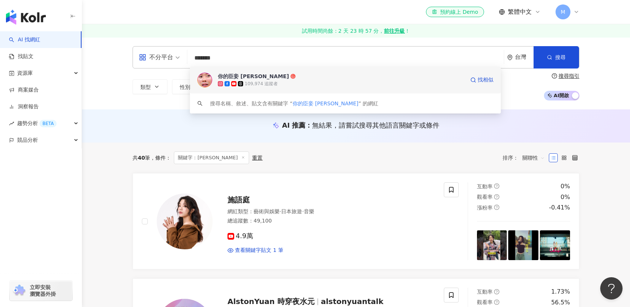
click at [303, 81] on div "109,974 追蹤者" at bounding box center [341, 83] width 247 height 7
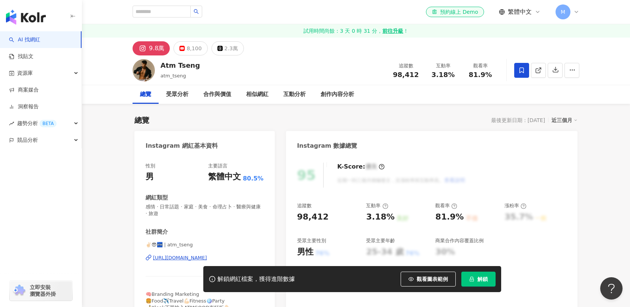
click at [520, 71] on icon at bounding box center [521, 70] width 7 height 7
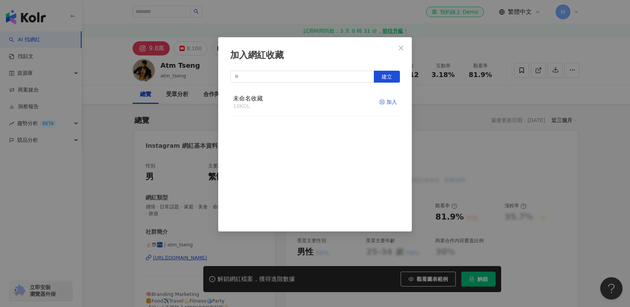
click at [382, 103] on div "加入" at bounding box center [387, 102] width 17 height 8
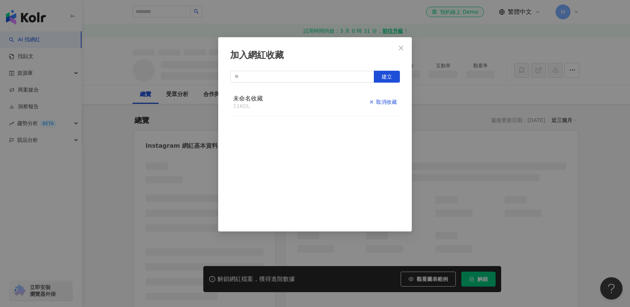
click at [383, 103] on div "取消收藏" at bounding box center [383, 102] width 28 height 8
click at [384, 105] on div "加入" at bounding box center [387, 102] width 17 height 8
click at [628, 218] on div "加入網紅收藏 建立 未命名收藏 11 KOL 已加入" at bounding box center [315, 153] width 630 height 307
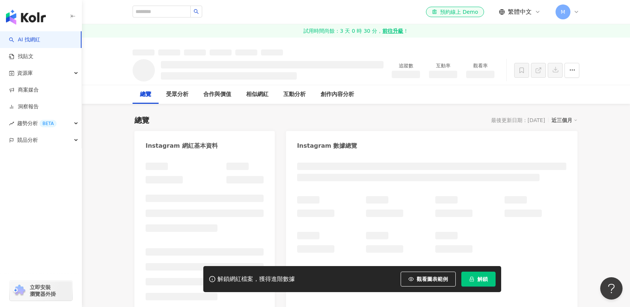
click at [482, 282] on div "加入網紅收藏 建立 未命名收藏 11 KOL 已加入" at bounding box center [315, 153] width 630 height 307
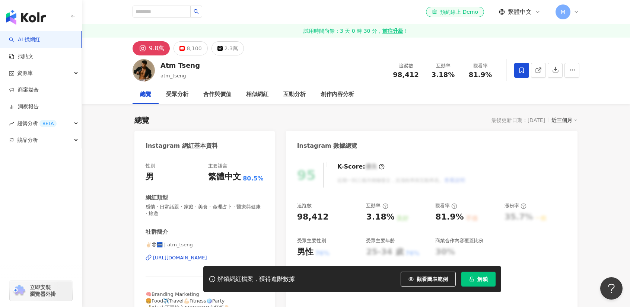
click at [484, 281] on span "解鎖" at bounding box center [482, 279] width 10 height 6
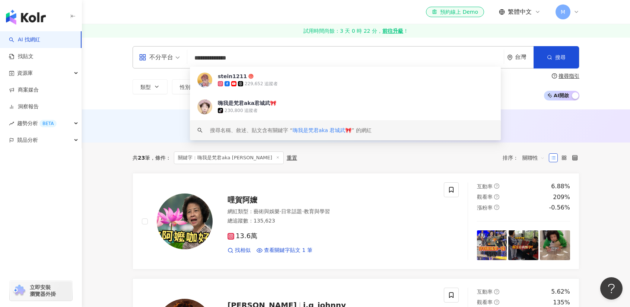
drag, startPoint x: 281, startPoint y: 59, endPoint x: 170, endPoint y: 55, distance: 111.0
click at [170, 55] on div "**********" at bounding box center [356, 57] width 447 height 22
paste input "search"
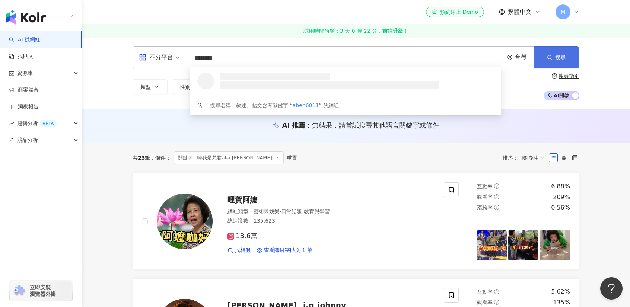
type input "********"
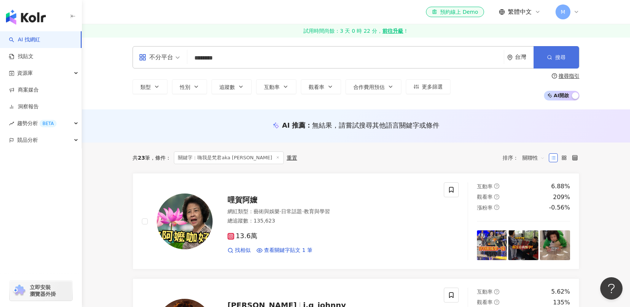
click at [552, 60] on span "button" at bounding box center [549, 57] width 5 height 6
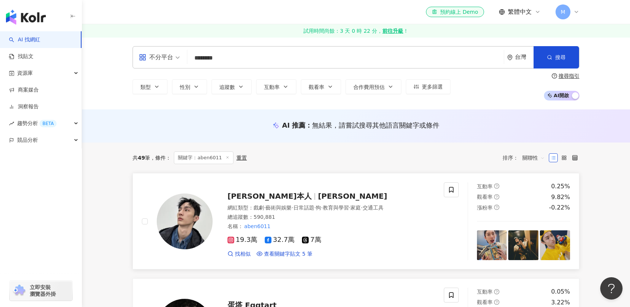
click at [318, 196] on span "阿本" at bounding box center [352, 196] width 69 height 9
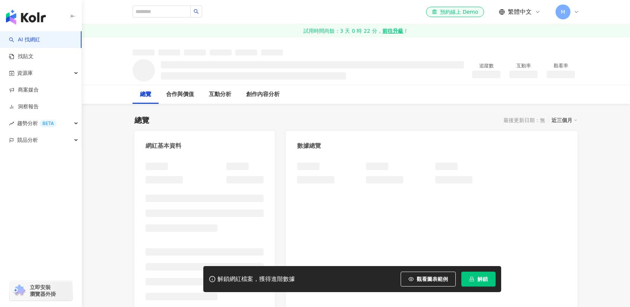
scroll to position [186, 0]
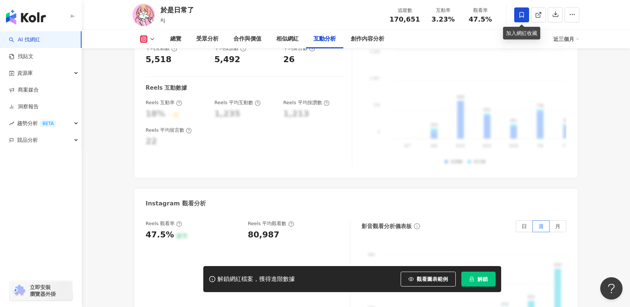
click at [523, 17] on icon at bounding box center [521, 15] width 4 height 6
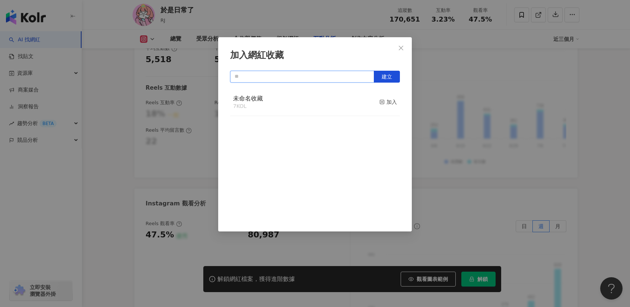
click at [358, 73] on input "text" at bounding box center [302, 77] width 144 height 12
click at [387, 76] on span "建立" at bounding box center [387, 77] width 10 height 6
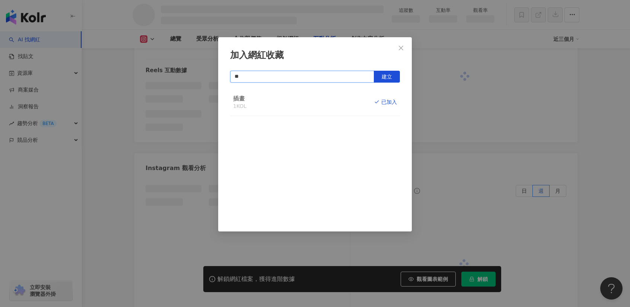
scroll to position [1381, 0]
type input "**"
click at [401, 47] on icon "close" at bounding box center [401, 47] width 4 height 4
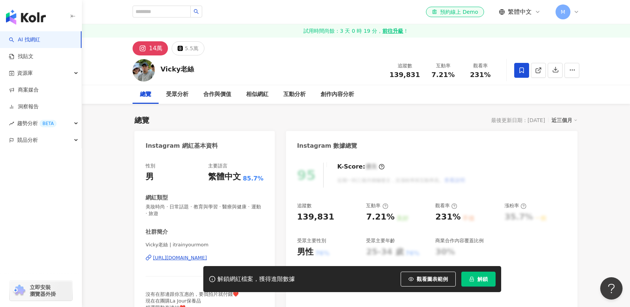
click at [524, 70] on icon at bounding box center [521, 70] width 7 height 7
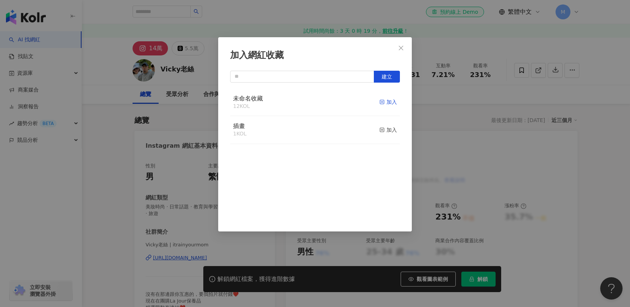
click at [386, 102] on div "加入" at bounding box center [387, 102] width 17 height 8
click at [402, 51] on icon "close" at bounding box center [401, 48] width 6 height 6
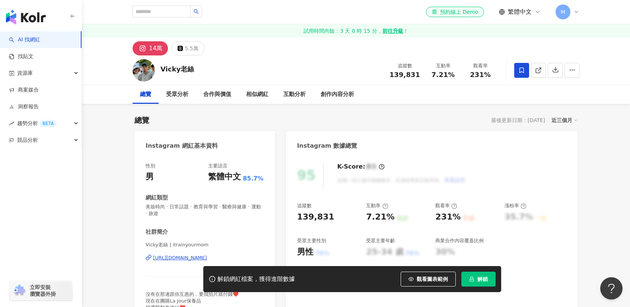
click at [484, 274] on button "解鎖" at bounding box center [478, 279] width 34 height 15
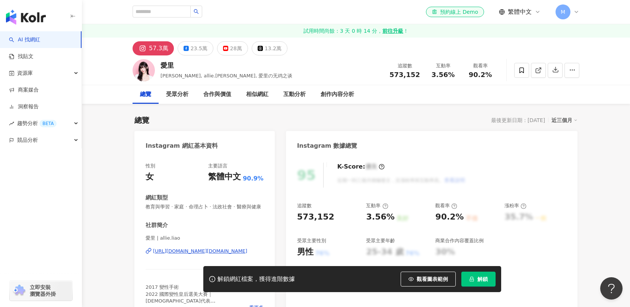
click at [203, 252] on div "[URL][DOMAIN_NAME][DOMAIN_NAME]" at bounding box center [200, 251] width 94 height 7
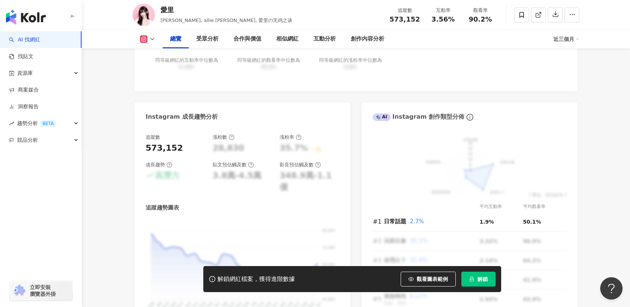
scroll to position [558, 0]
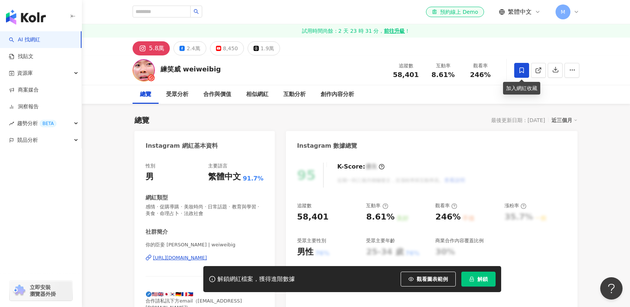
click at [523, 70] on icon at bounding box center [521, 70] width 7 height 7
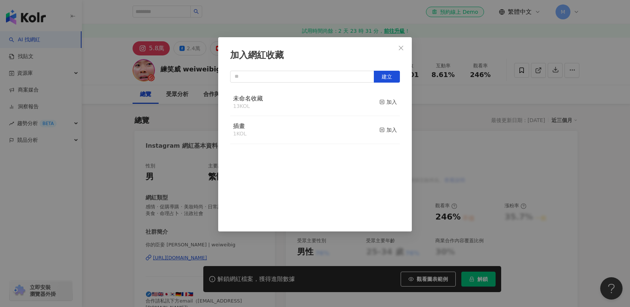
click at [315, 105] on div "未命名收藏 13 KOL 加入" at bounding box center [315, 103] width 170 height 28
click at [381, 103] on div "加入" at bounding box center [387, 102] width 17 height 8
click at [399, 45] on icon "close" at bounding box center [401, 48] width 6 height 6
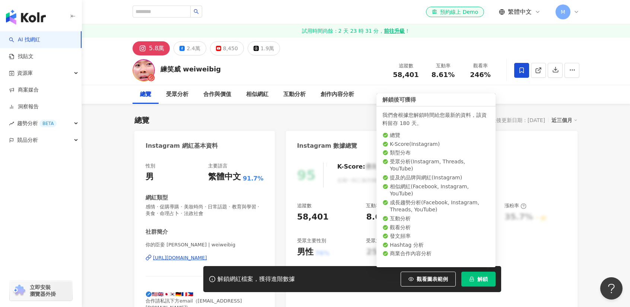
click at [485, 277] on span "解鎖" at bounding box center [482, 279] width 10 height 6
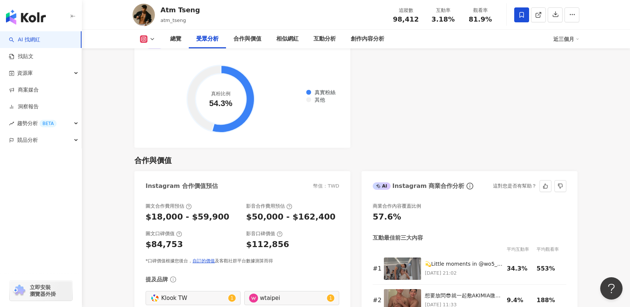
scroll to position [931, 0]
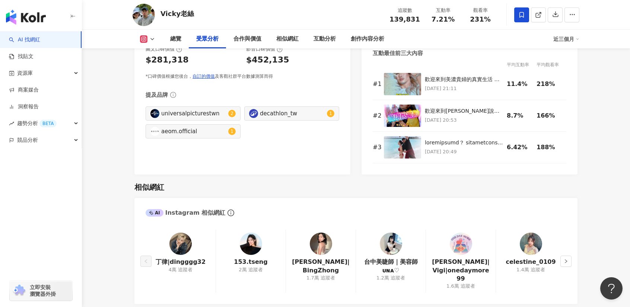
scroll to position [931, 0]
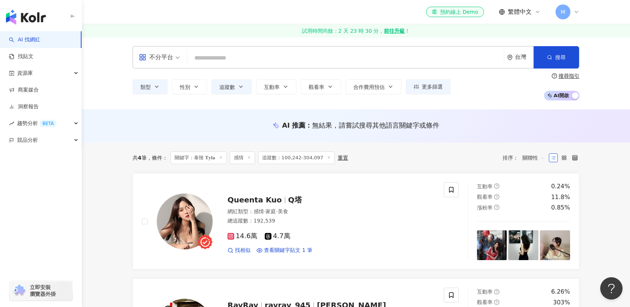
click at [223, 61] on input "search" at bounding box center [345, 58] width 310 height 14
type input "**********"
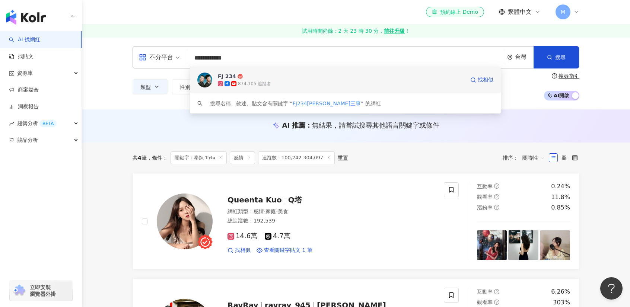
click at [248, 82] on div "874,105 追蹤者" at bounding box center [254, 84] width 33 height 6
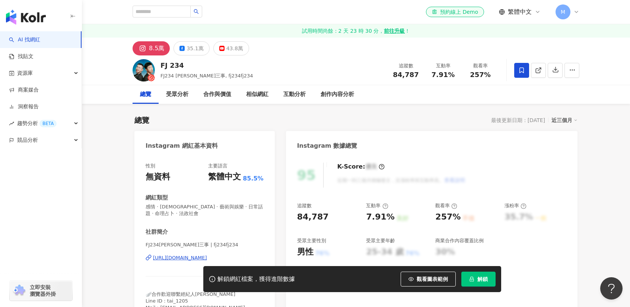
click at [521, 67] on icon at bounding box center [521, 70] width 4 height 6
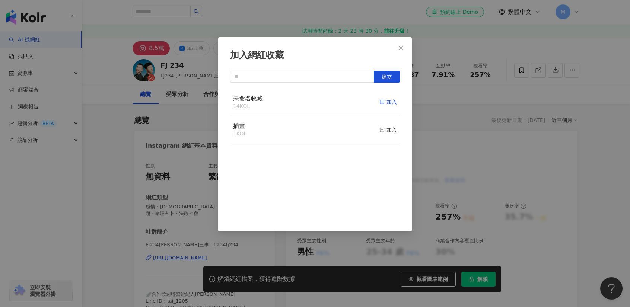
click at [383, 100] on div "加入" at bounding box center [387, 102] width 17 height 8
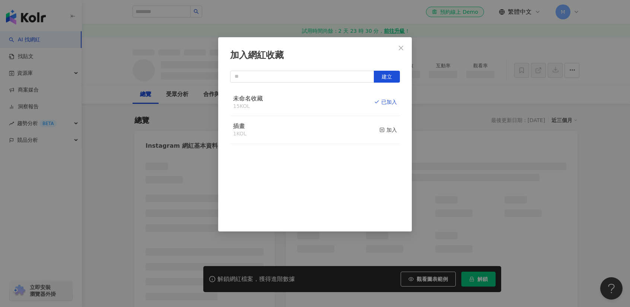
click at [400, 50] on icon "close" at bounding box center [401, 48] width 6 height 6
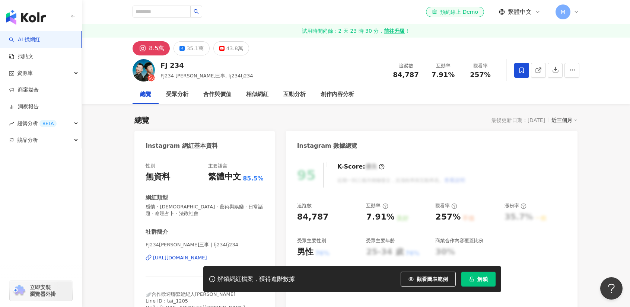
click at [401, 47] on div "加入網紅收藏 建立 未命名收藏 15 KOL 已加入 插畫 1 KOL 加入" at bounding box center [315, 153] width 630 height 307
click at [489, 280] on button "解鎖" at bounding box center [478, 279] width 34 height 15
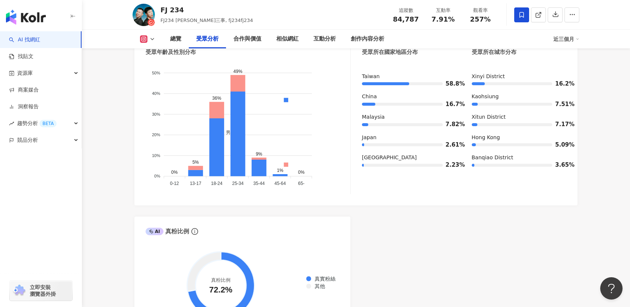
scroll to position [556, 0]
